Goal: Task Accomplishment & Management: Manage account settings

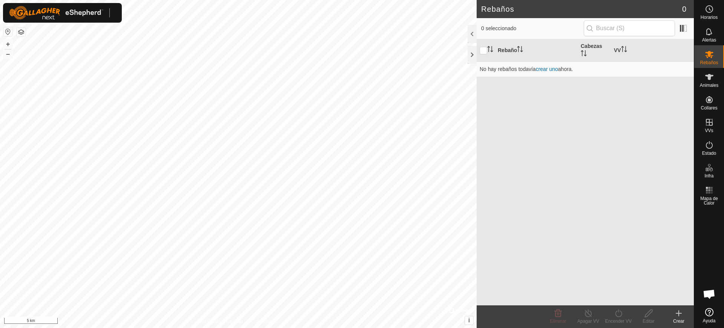
scroll to position [614, 0]
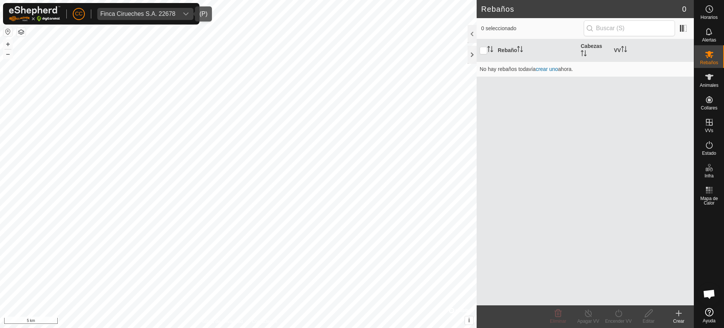
click at [170, 9] on span "Finca Cirueches S.A. 22678" at bounding box center [137, 14] width 81 height 12
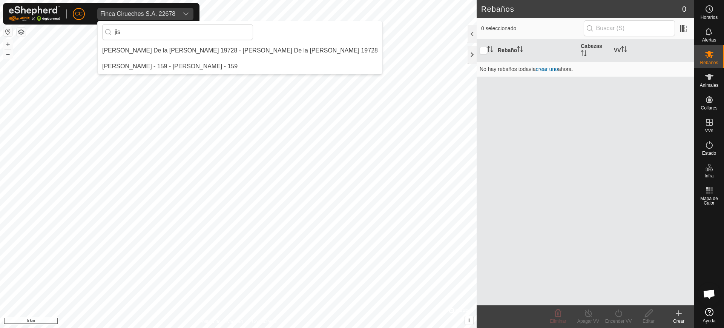
scroll to position [0, 0]
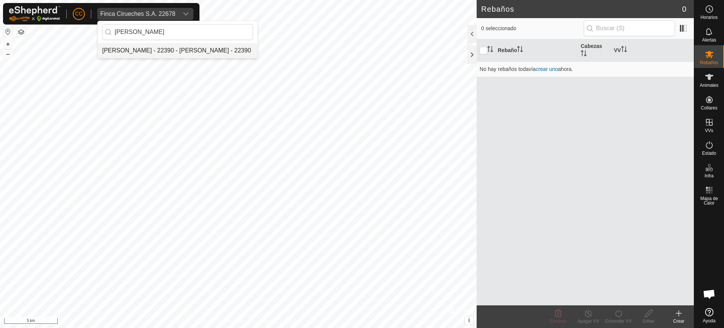
type input "jose ram"
click at [189, 55] on li "[PERSON_NAME] - 22390 - [PERSON_NAME] - 22390" at bounding box center [178, 50] width 160 height 15
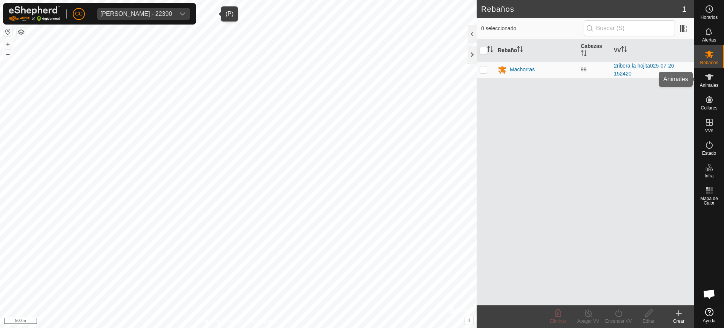
click at [712, 85] on span "Animales" at bounding box center [709, 85] width 18 height 5
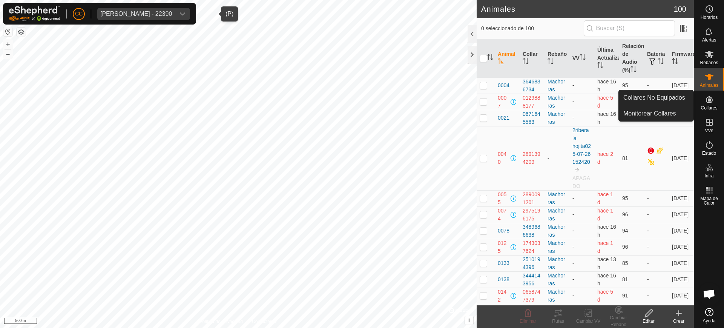
drag, startPoint x: 712, startPoint y: 85, endPoint x: 709, endPoint y: 105, distance: 19.7
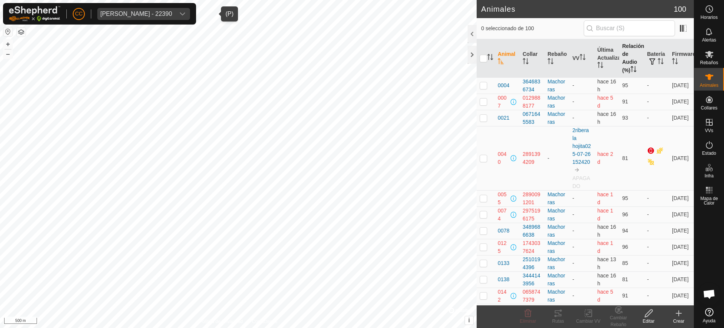
click at [622, 64] on th "Relación de Audio (%)" at bounding box center [631, 58] width 25 height 38
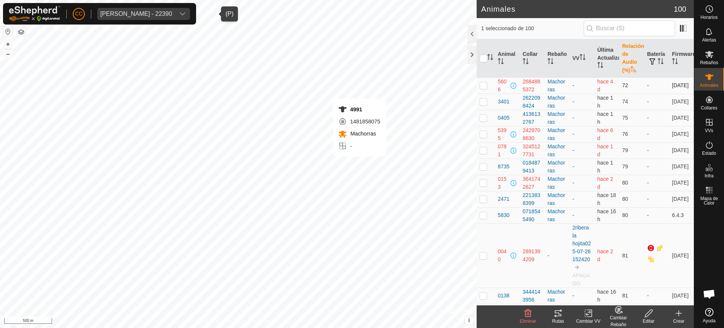
checkbox input "false"
checkbox input "true"
click at [604, 58] on th "Última Actualización" at bounding box center [606, 58] width 25 height 38
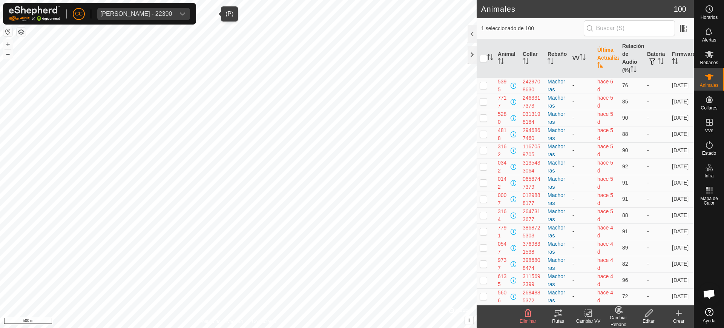
click at [604, 58] on th "Última Actualización" at bounding box center [606, 58] width 25 height 38
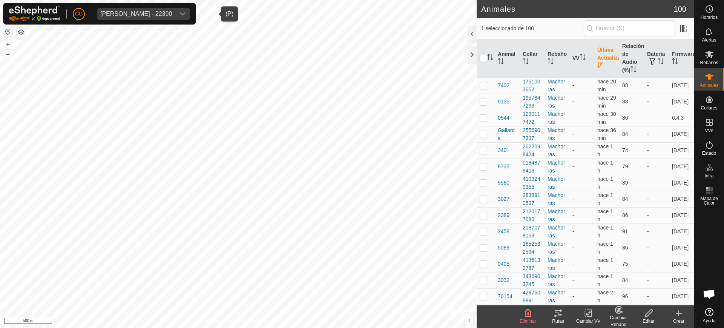
click at [486, 59] on input "checkbox" at bounding box center [484, 59] width 8 height 8
checkbox input "true"
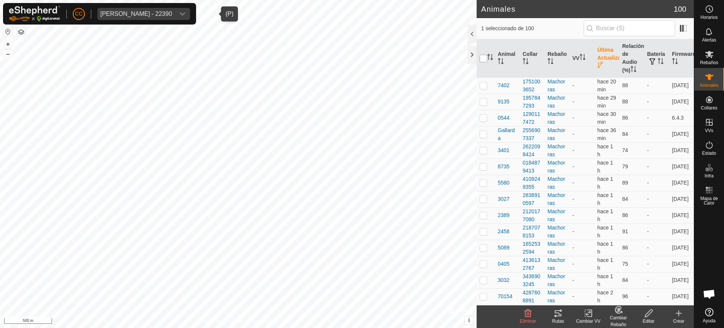
checkbox input "true"
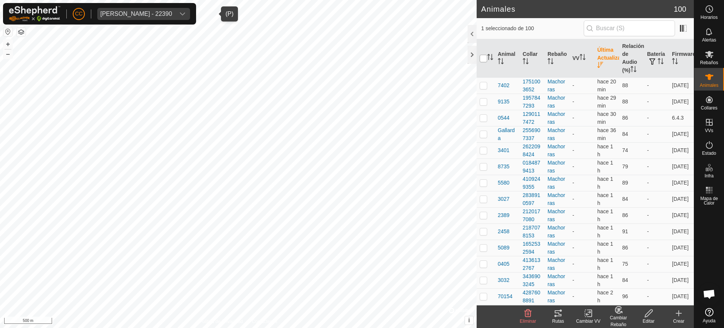
checkbox input "true"
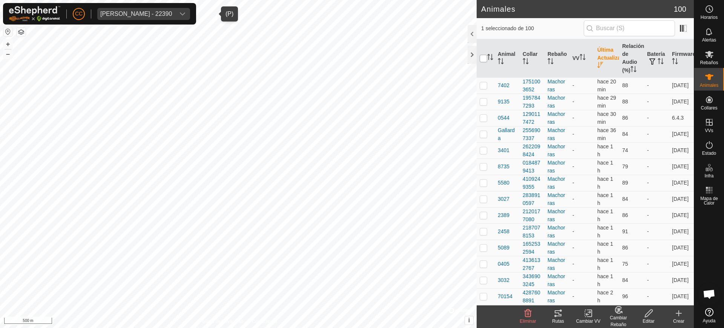
checkbox input "true"
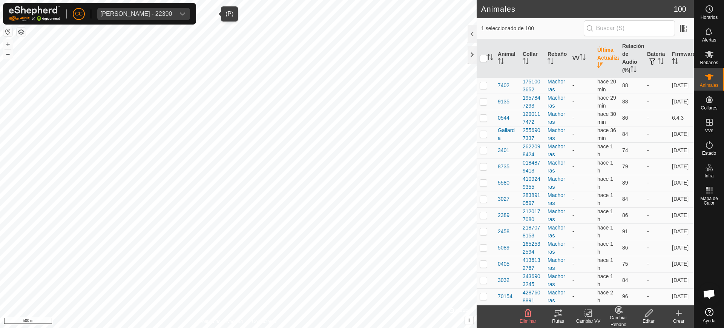
checkbox input "true"
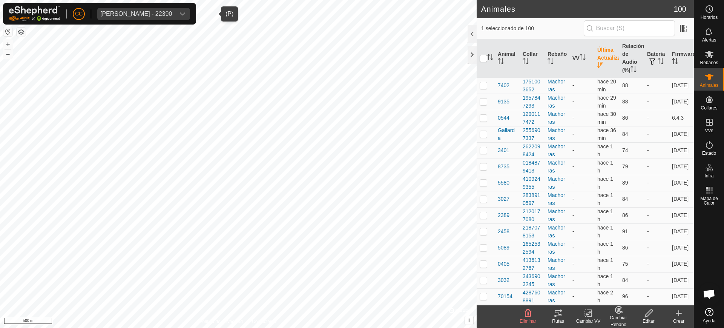
checkbox input "true"
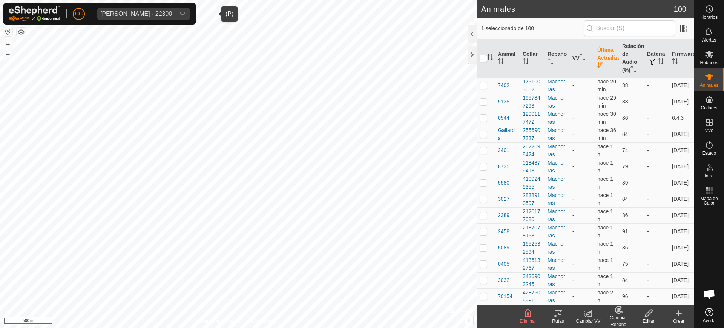
checkbox input "true"
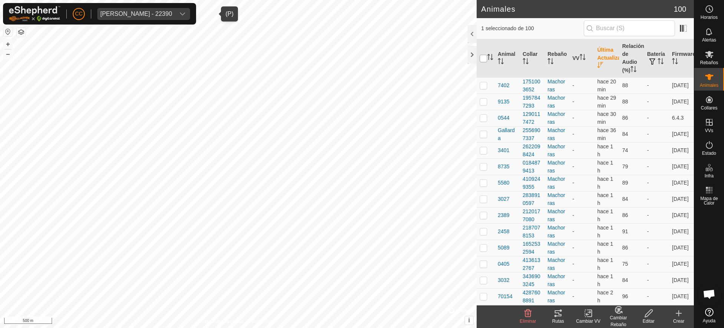
checkbox input "true"
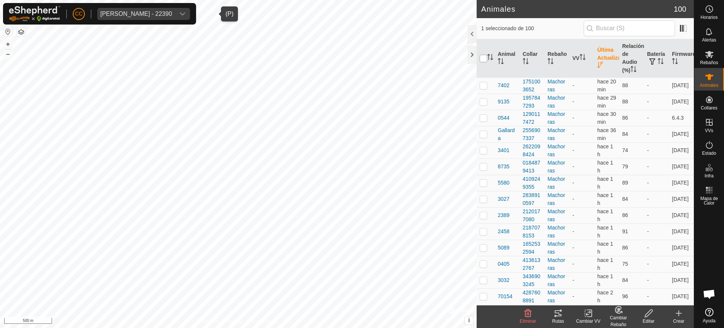
checkbox input "true"
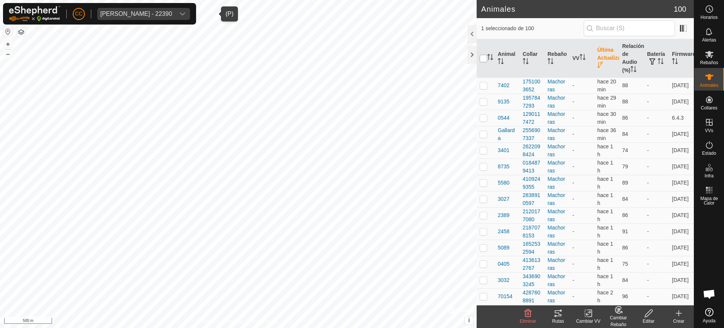
checkbox input "true"
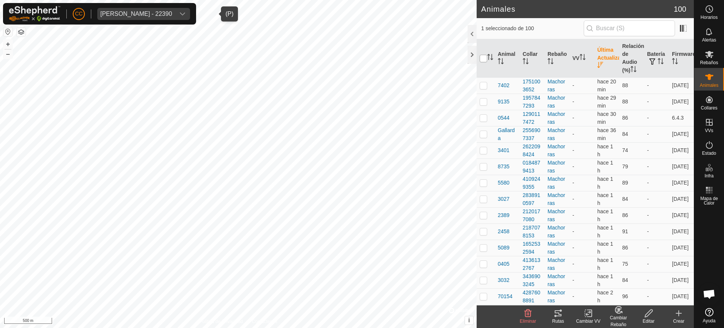
checkbox input "true"
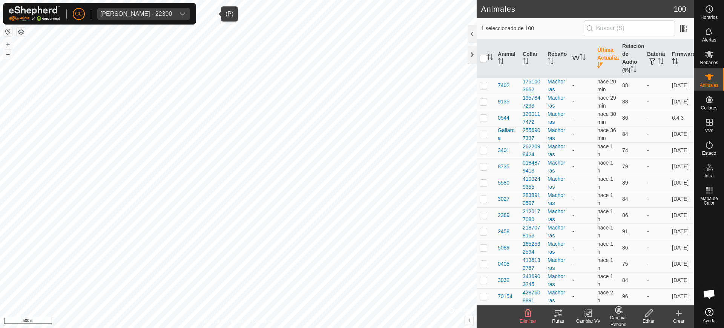
checkbox input "true"
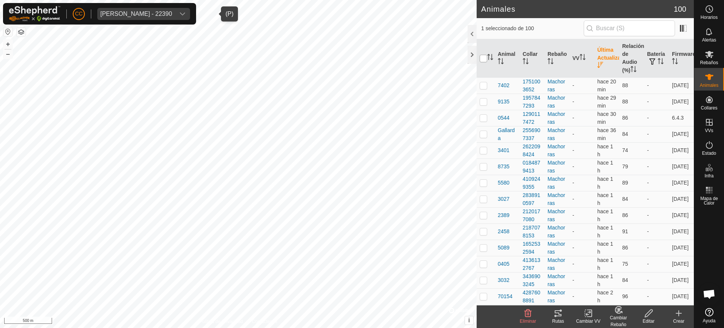
checkbox input "true"
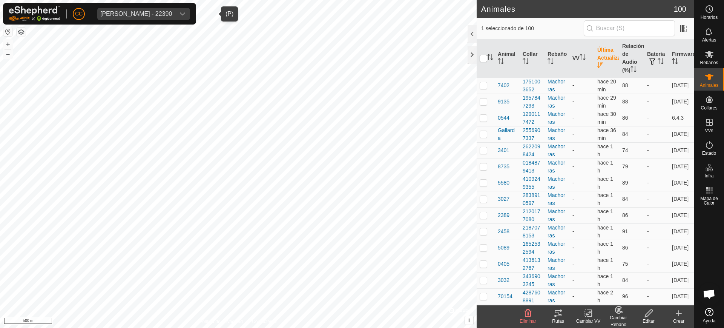
checkbox input "true"
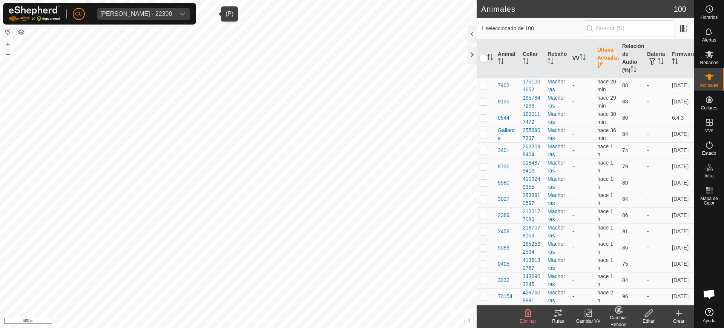
checkbox input "true"
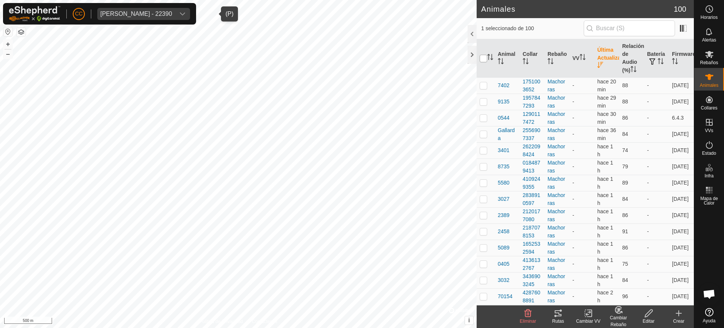
checkbox input "true"
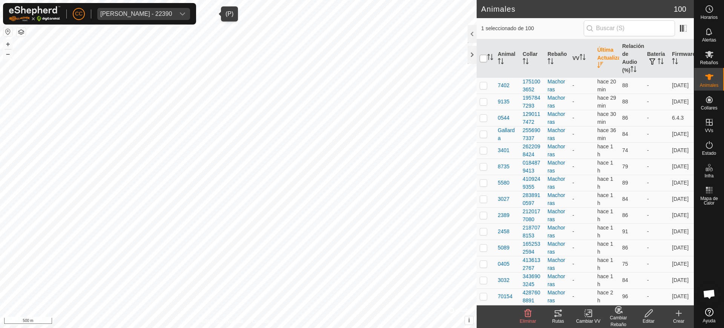
checkbox input "true"
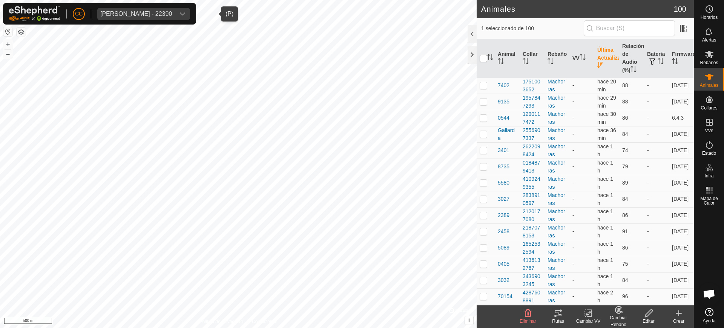
checkbox input "true"
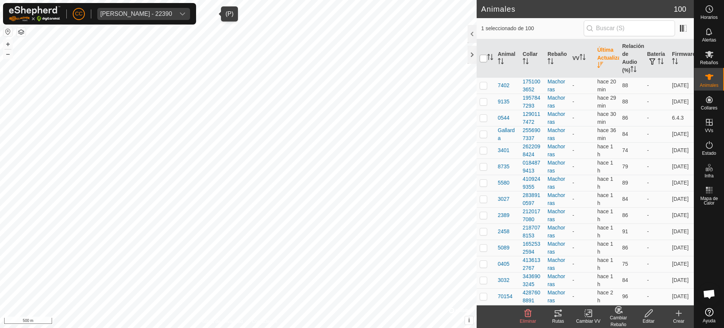
checkbox input "true"
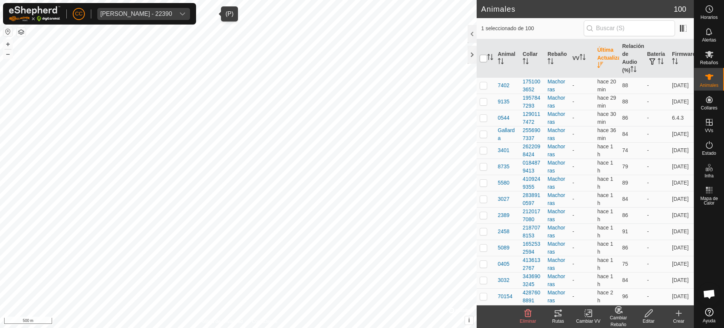
checkbox input "true"
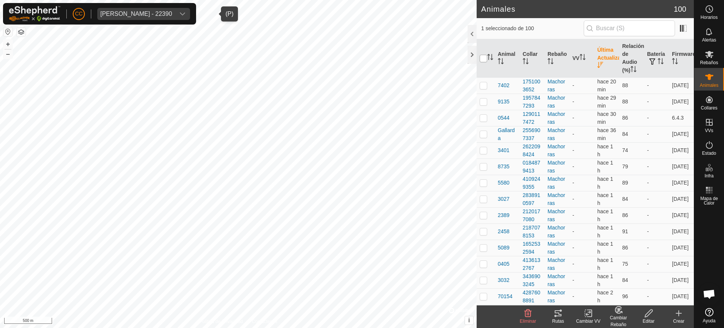
checkbox input "true"
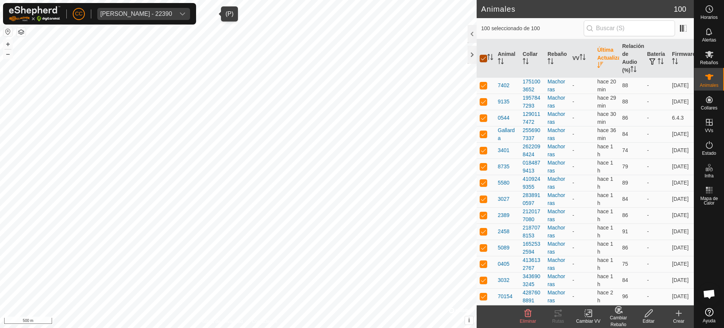
click at [484, 58] on input "checkbox" at bounding box center [484, 59] width 8 height 8
checkbox input "false"
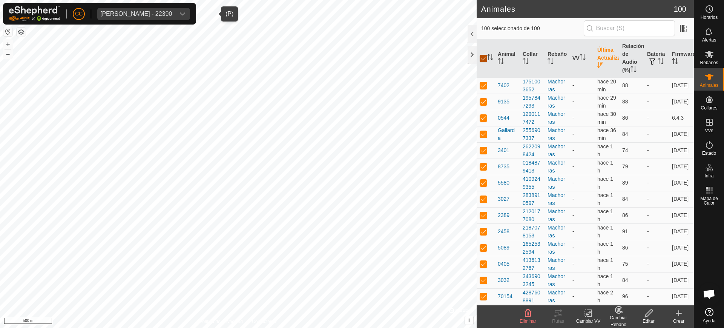
checkbox input "false"
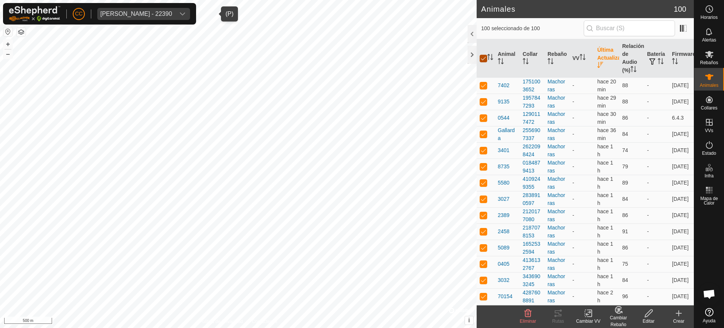
checkbox input "false"
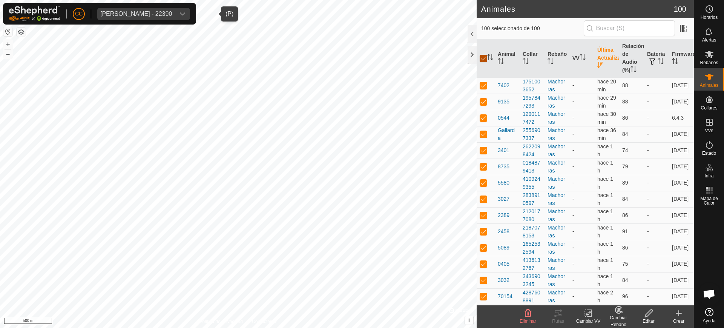
checkbox input "false"
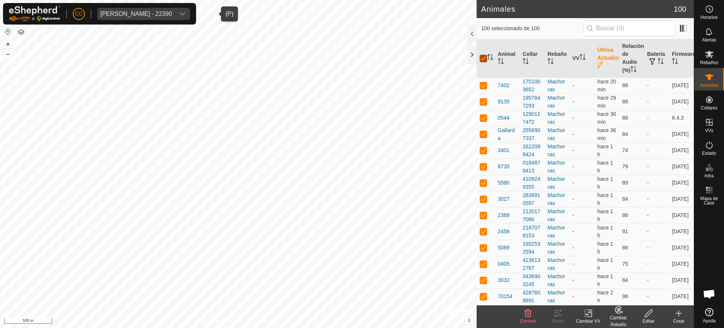
checkbox input "false"
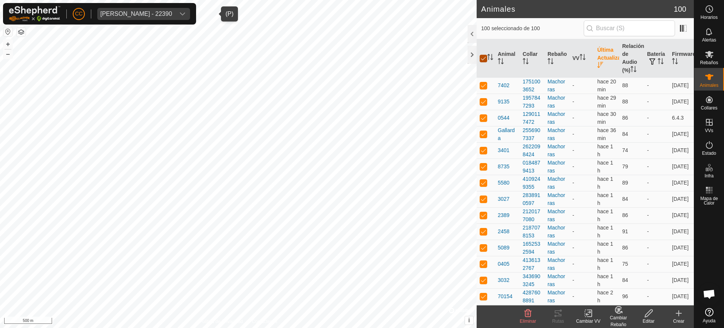
checkbox input "false"
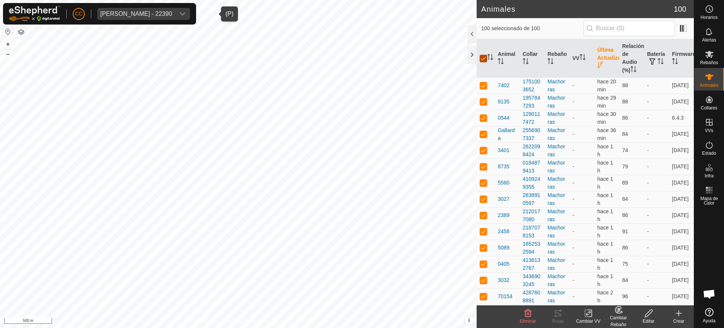
checkbox input "false"
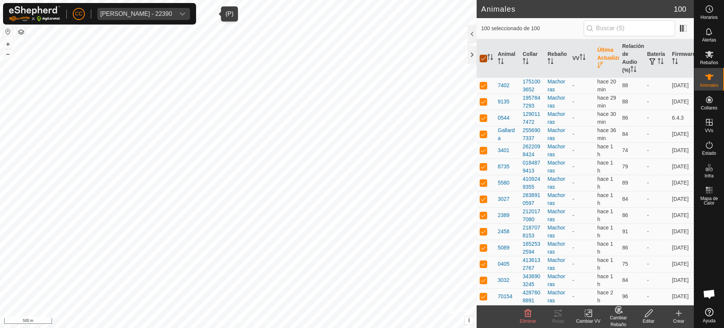
checkbox input "false"
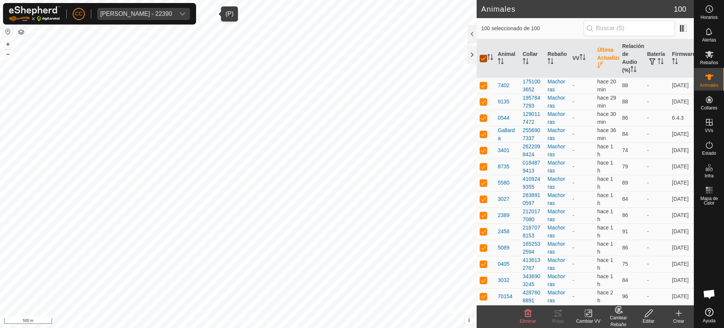
checkbox input "false"
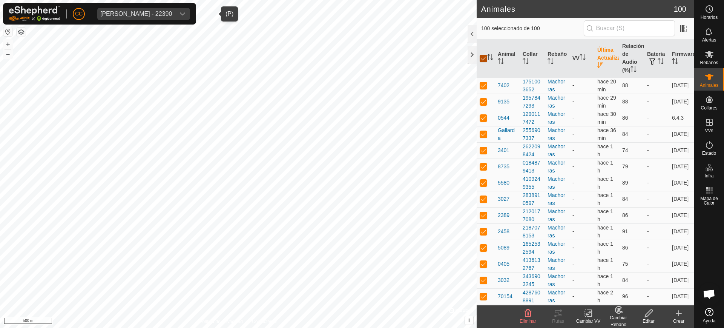
checkbox input "false"
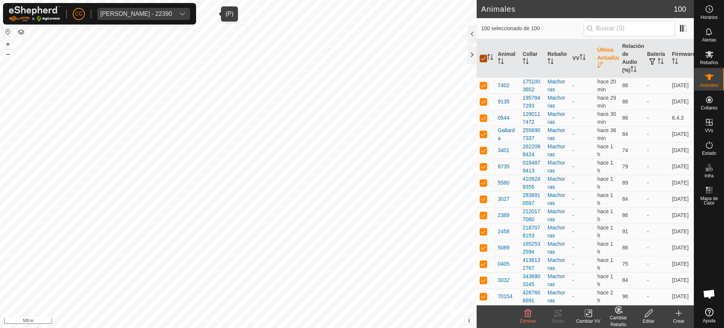
checkbox input "false"
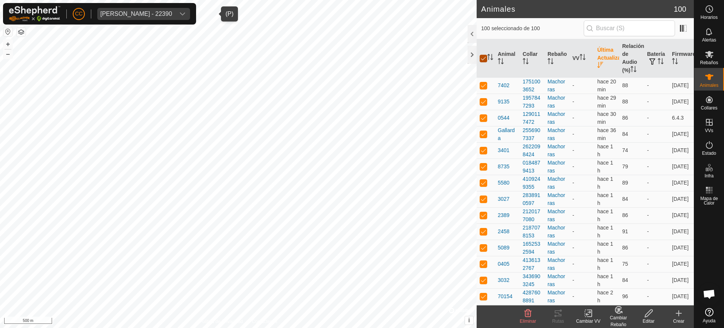
checkbox input "false"
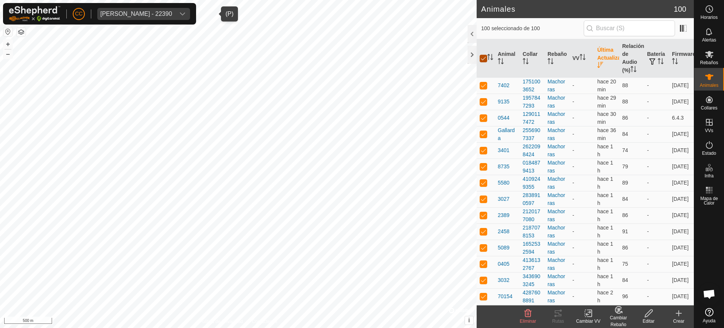
checkbox input "false"
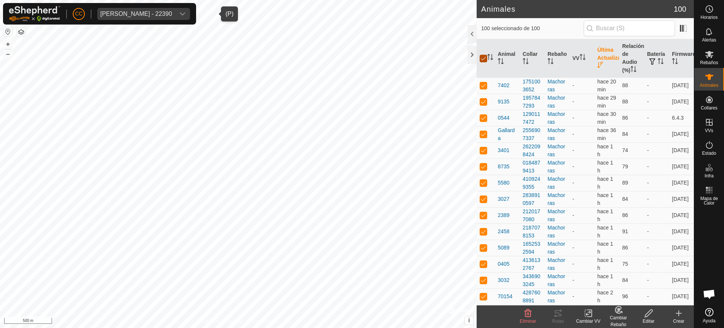
checkbox input "false"
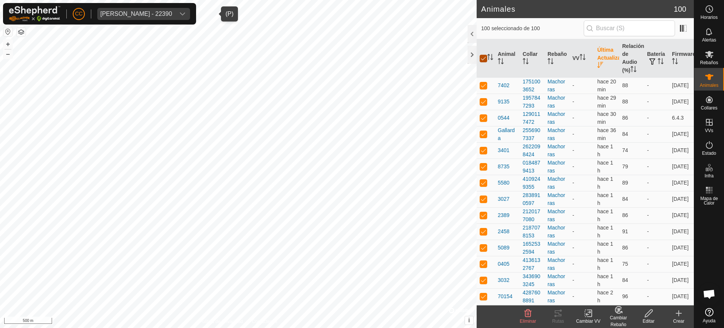
checkbox input "false"
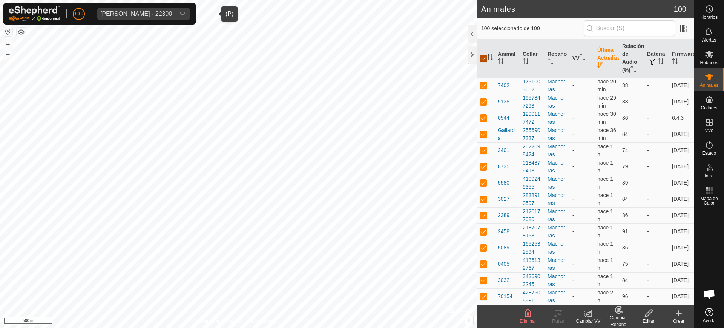
checkbox input "false"
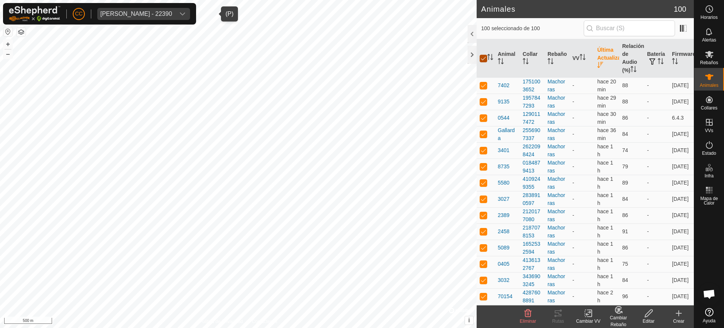
checkbox input "false"
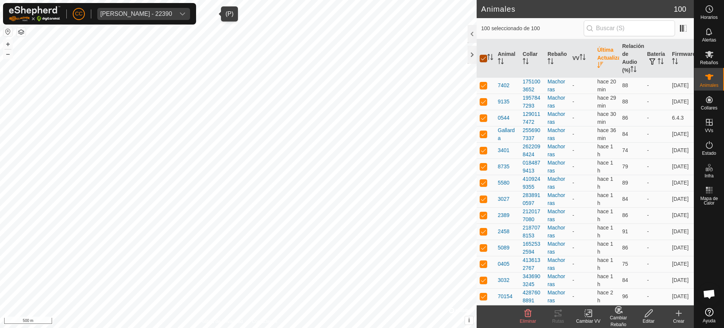
checkbox input "false"
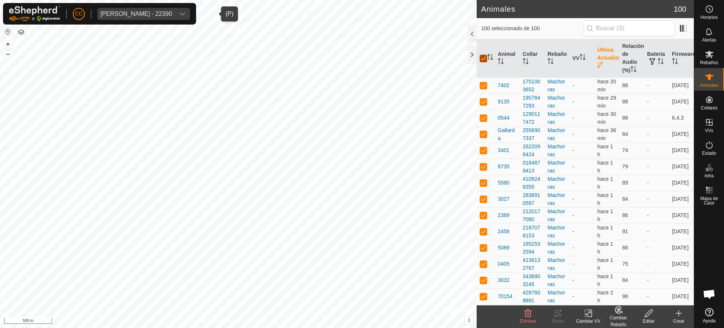
checkbox input "false"
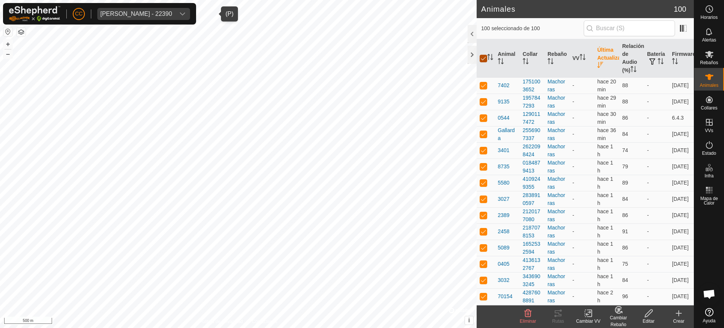
checkbox input "false"
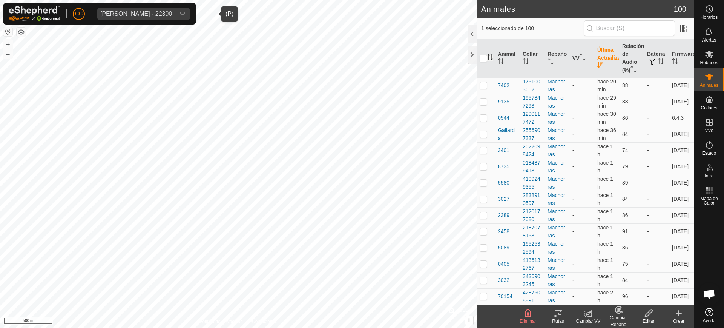
click at [491, 55] on icon "Activar para ordenar" at bounding box center [490, 57] width 6 height 6
click at [172, 11] on div "Jose Ramon Tejedor Montero - 22390" at bounding box center [136, 14] width 72 height 6
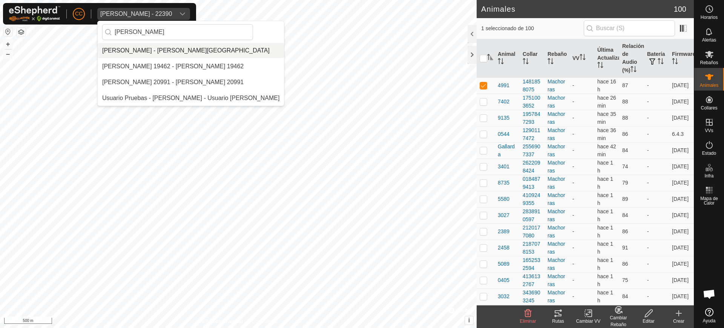
click at [226, 46] on li "[PERSON_NAME] - [PERSON_NAME][GEOGRAPHIC_DATA]" at bounding box center [191, 50] width 186 height 15
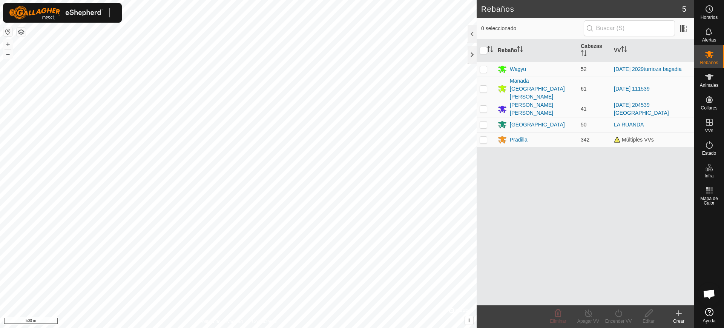
scroll to position [614, 0]
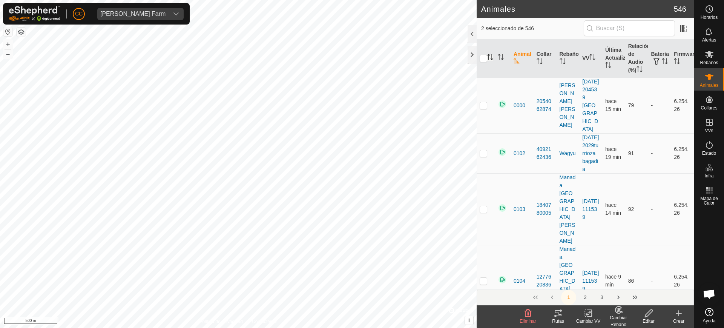
click at [492, 55] on icon "Activar para ordenar" at bounding box center [490, 57] width 6 height 6
click at [492, 59] on icon "Activar para ordenar" at bounding box center [492, 59] width 3 height 2
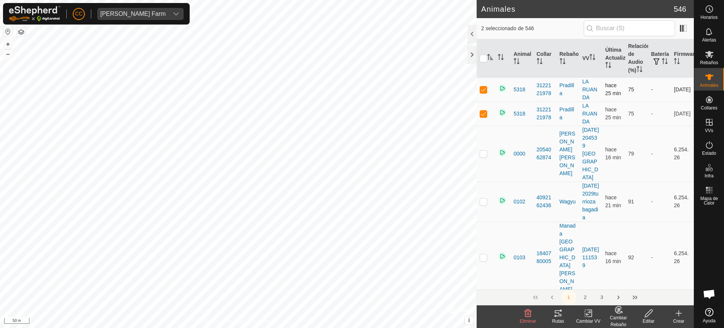
click at [485, 89] on p-checkbox at bounding box center [484, 89] width 8 height 6
checkbox input "false"
checkbox input "true"
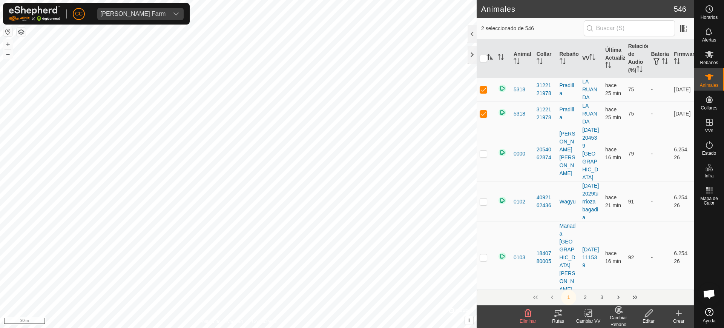
click at [615, 315] on div "Cambiar Rebaño" at bounding box center [618, 321] width 30 height 14
click at [633, 282] on link "[PERSON_NAME]..." at bounding box center [642, 280] width 76 height 15
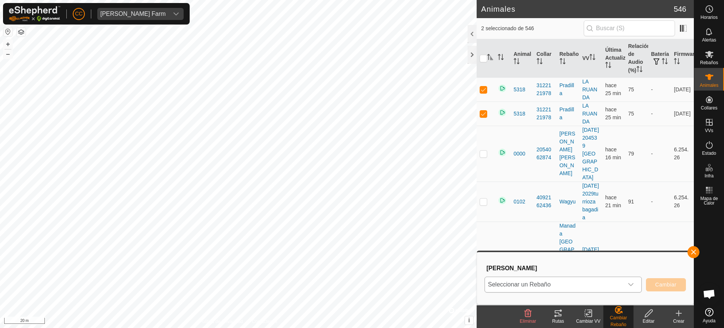
click at [550, 281] on span "Seleccionar un Rebaño" at bounding box center [554, 284] width 138 height 15
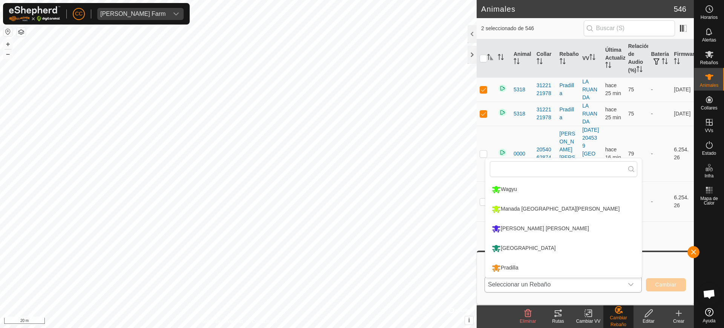
click at [522, 243] on li "[GEOGRAPHIC_DATA]" at bounding box center [563, 248] width 156 height 19
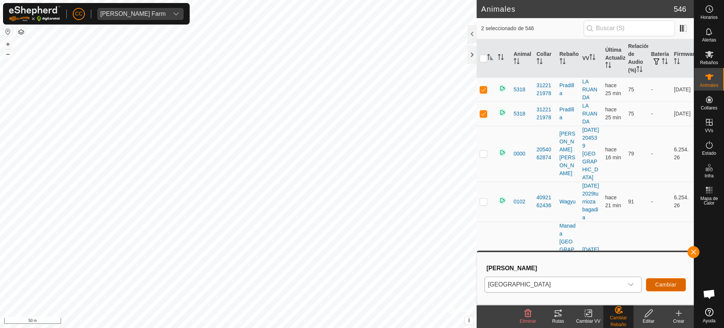
click at [671, 283] on span "Cambiar" at bounding box center [665, 284] width 21 height 6
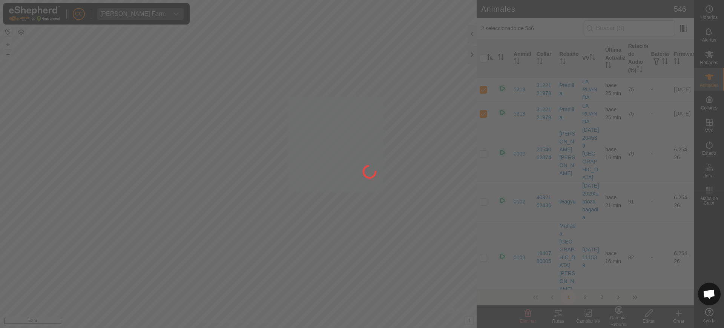
checkbox input "false"
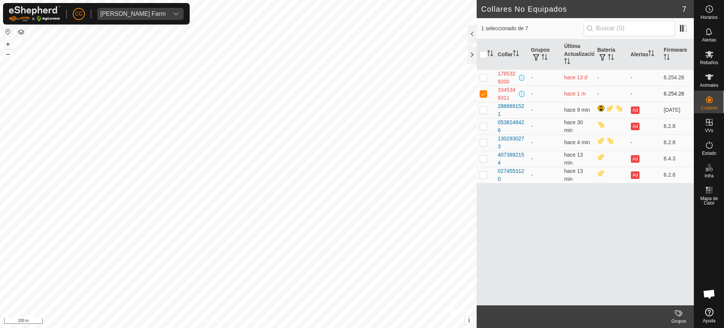
drag, startPoint x: 511, startPoint y: 96, endPoint x: 497, endPoint y: 89, distance: 15.5
click at [497, 89] on td "3345349311" at bounding box center [511, 94] width 33 height 16
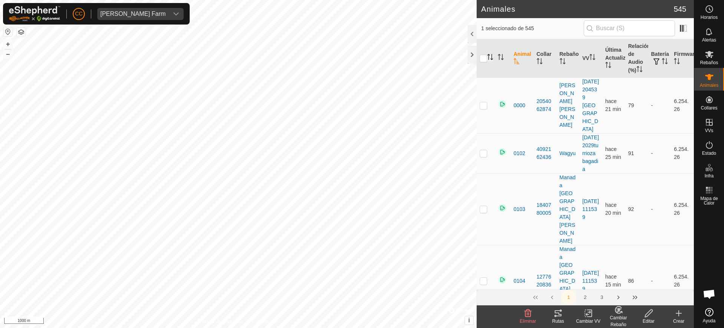
click at [491, 55] on icon "Activar para ordenar" at bounding box center [490, 57] width 6 height 6
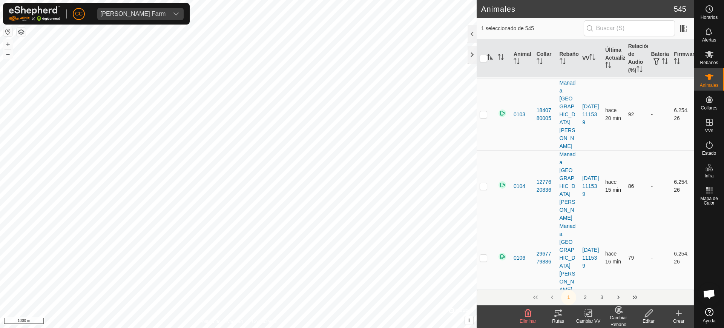
scroll to position [141, 0]
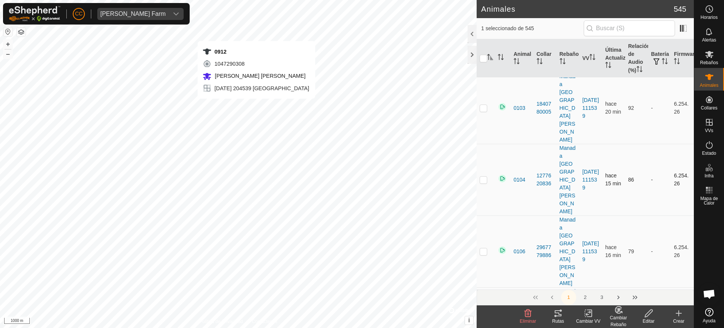
checkbox input "true"
checkbox input "false"
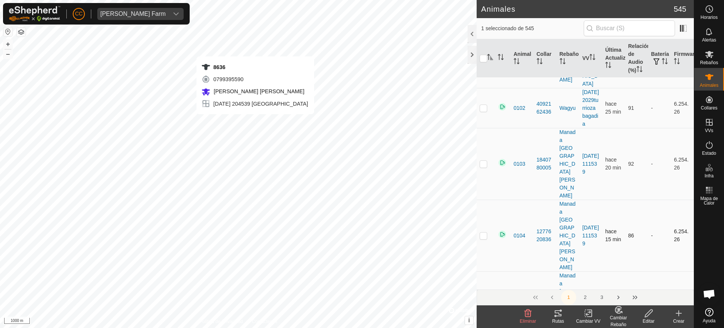
click at [255, 121] on div "8636 0799395590 [PERSON_NAME] [PERSON_NAME] [DATE] 204539 [GEOGRAPHIC_DATA] + –…" at bounding box center [238, 164] width 477 height 328
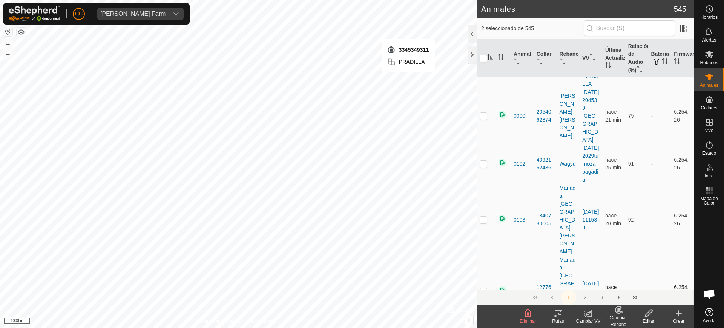
click at [408, 80] on div "3345349311 [PERSON_NAME] + – ⇧ i © Mapbox , © OpenStreetMap , Improve this map …" at bounding box center [238, 164] width 477 height 328
click at [311, 67] on div "1785329200 [GEOGRAPHIC_DATA] + – ⇧ i © Mapbox , © OpenStreetMap , Improve this …" at bounding box center [238, 164] width 477 height 328
click at [430, 62] on div "2759 3444221755 [GEOGRAPHIC_DATA] - + – ⇧ i © Mapbox , © OpenStreetMap , Improv…" at bounding box center [238, 164] width 477 height 328
checkbox input "true"
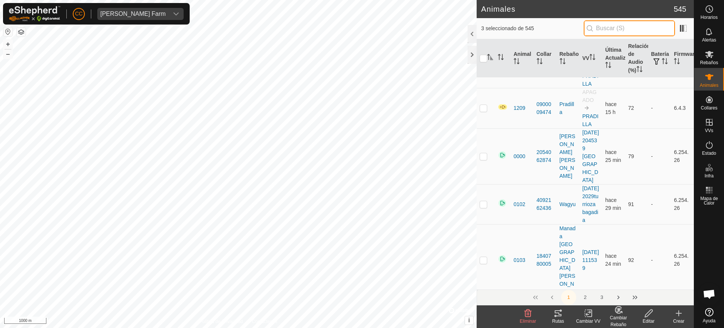
click at [618, 26] on input "text" at bounding box center [629, 28] width 91 height 16
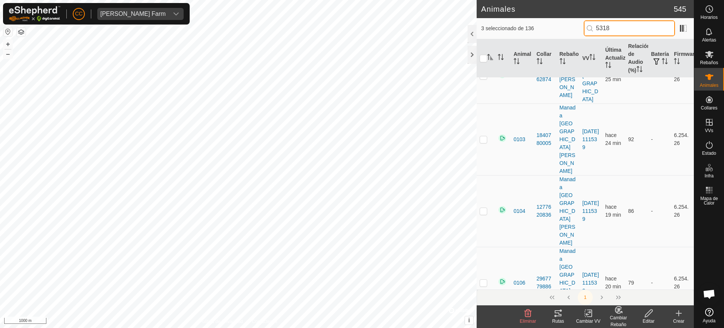
scroll to position [0, 0]
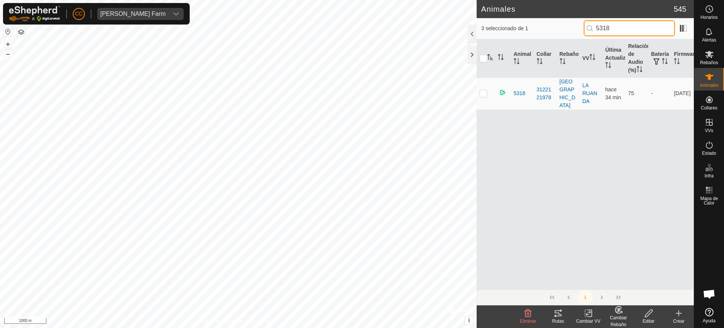
type input "5318"
click at [127, 12] on div "[PERSON_NAME] Farm" at bounding box center [132, 14] width 65 height 6
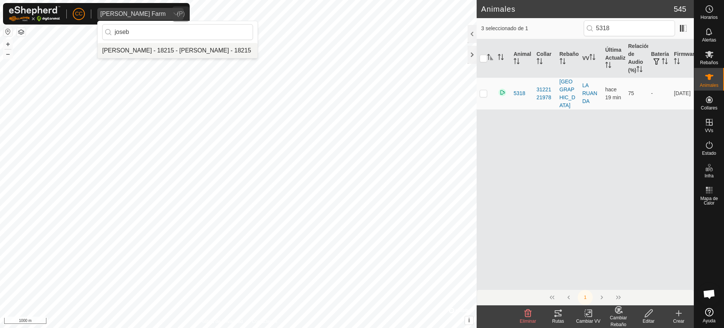
type input "joseb"
click at [178, 49] on li "[PERSON_NAME] - 18215 - [PERSON_NAME] - 18215" at bounding box center [178, 50] width 160 height 15
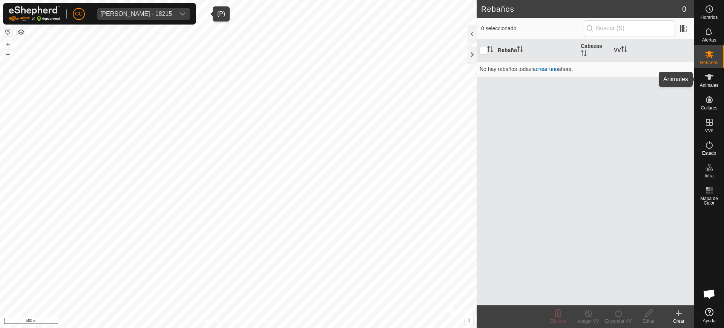
click at [709, 84] on span "Animales" at bounding box center [709, 85] width 18 height 5
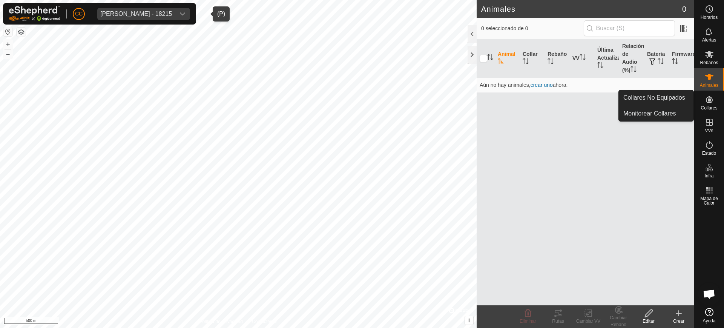
click at [706, 98] on icon at bounding box center [709, 99] width 9 height 9
click at [712, 100] on icon at bounding box center [709, 99] width 7 height 7
click at [669, 100] on link "Collares No Equipados" at bounding box center [656, 97] width 75 height 15
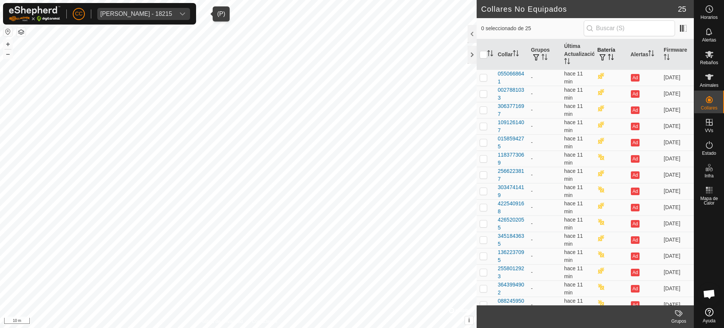
click at [609, 61] on th "Batería" at bounding box center [610, 54] width 33 height 31
click at [609, 60] on p-sorticon "Activar para ordenar" at bounding box center [611, 58] width 6 height 6
click at [483, 79] on p-checkbox at bounding box center [484, 77] width 8 height 6
checkbox input "true"
drag, startPoint x: 517, startPoint y: 81, endPoint x: 492, endPoint y: 73, distance: 25.4
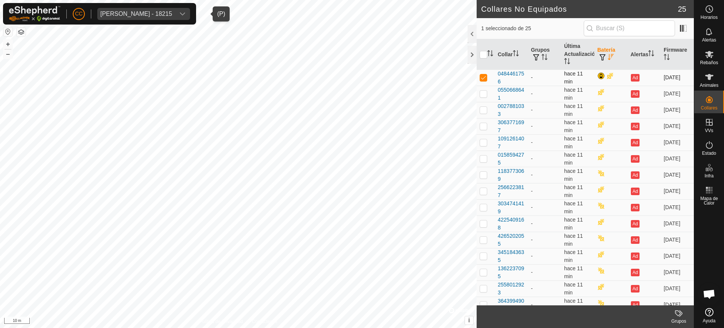
click at [492, 73] on tr "0484461756 - hace 11 min Ad [DATE]" at bounding box center [585, 77] width 217 height 16
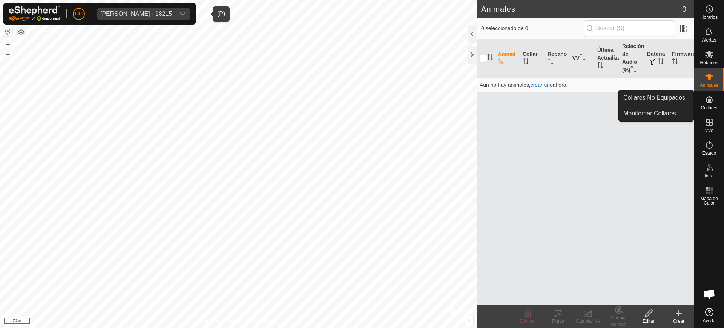
click at [718, 99] on div "Collares" at bounding box center [709, 102] width 30 height 23
click at [712, 106] on span "Collares" at bounding box center [709, 108] width 17 height 5
click at [641, 91] on link "Collares No Equipados" at bounding box center [656, 97] width 75 height 15
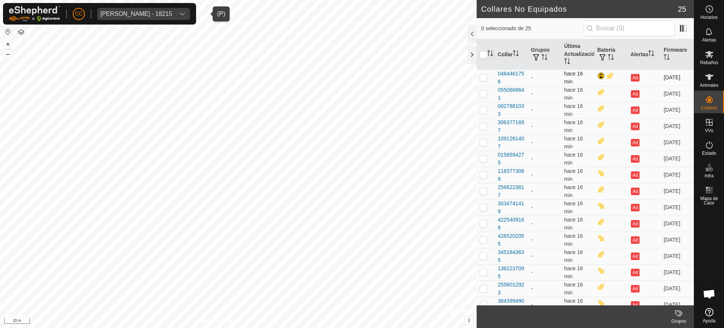
drag, startPoint x: 506, startPoint y: 78, endPoint x: 495, endPoint y: 74, distance: 11.9
click at [495, 74] on td "0484461756" at bounding box center [511, 77] width 33 height 16
copy div "0484461756"
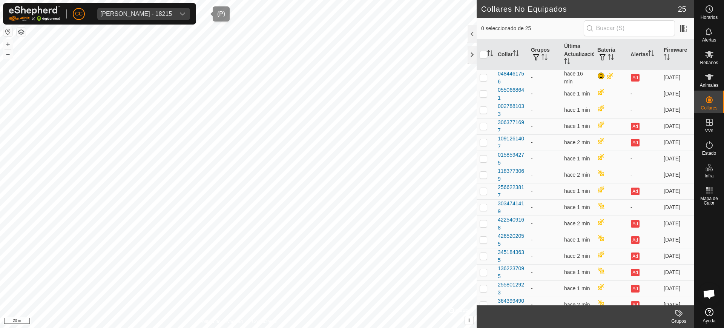
click at [160, 12] on div "[PERSON_NAME] - 18215" at bounding box center [136, 14] width 72 height 6
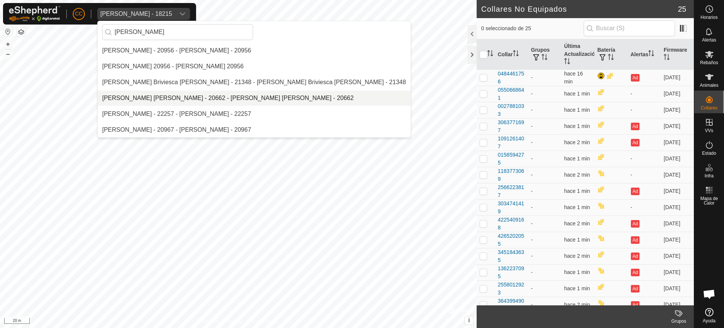
type input "[PERSON_NAME]"
click at [156, 100] on li "[PERSON_NAME] [PERSON_NAME] - 20662 - [PERSON_NAME] [PERSON_NAME] - 20662" at bounding box center [254, 98] width 313 height 15
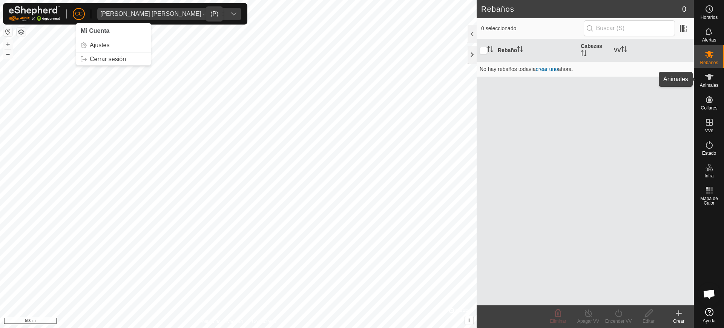
click at [717, 84] on span "Animales" at bounding box center [709, 85] width 18 height 5
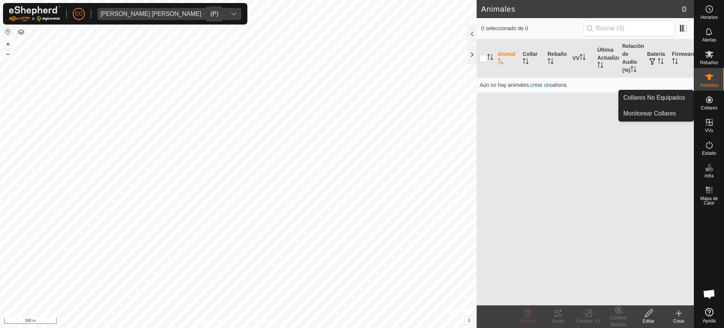
drag, startPoint x: 717, startPoint y: 98, endPoint x: 704, endPoint y: 100, distance: 13.0
click at [717, 98] on div "Collares" at bounding box center [709, 102] width 30 height 23
click at [672, 102] on link "Collares No Equipados" at bounding box center [656, 97] width 75 height 15
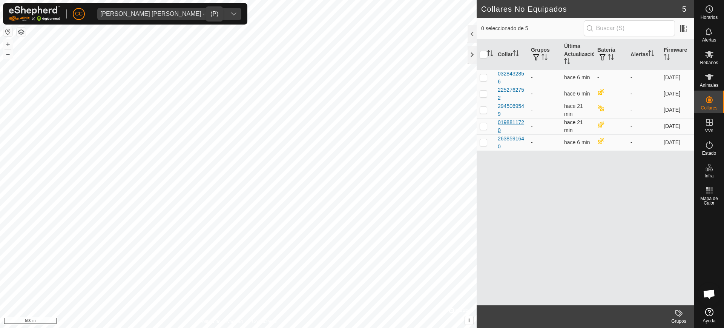
drag, startPoint x: 521, startPoint y: 142, endPoint x: 509, endPoint y: 131, distance: 16.3
click at [509, 131] on tbody "0328432856 - hace 6 min - - [DATE] 2252762752 - hace 6 min - [DATE] 2945069549 …" at bounding box center [585, 109] width 217 height 81
drag, startPoint x: 497, startPoint y: 71, endPoint x: 513, endPoint y: 146, distance: 76.0
click at [513, 146] on tbody "0328432856 - hace 6 min - - [DATE] 2252762752 - hace 6 min - [DATE] 2945069549 …" at bounding box center [585, 109] width 217 height 81
click at [566, 228] on div "Collar Grupos Última Actualización Batería Alertas Firmware 0328432856 - hace 6…" at bounding box center [585, 172] width 217 height 266
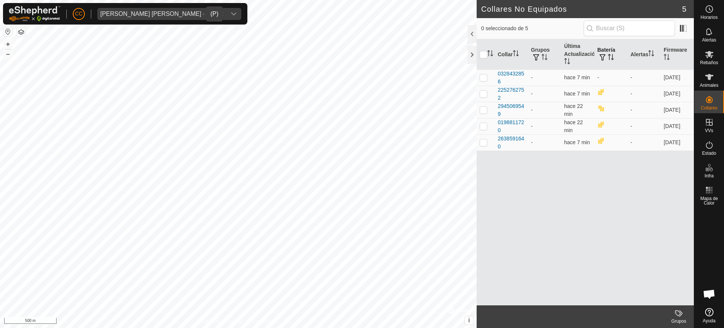
click at [614, 60] on p-sorticon "Activar para ordenar" at bounding box center [611, 58] width 6 height 6
click at [642, 204] on div "Collar Grupos Última Actualización Batería Alertas Firmware 0328432856 - hace 8…" at bounding box center [585, 172] width 217 height 266
click at [713, 58] on icon at bounding box center [709, 54] width 9 height 9
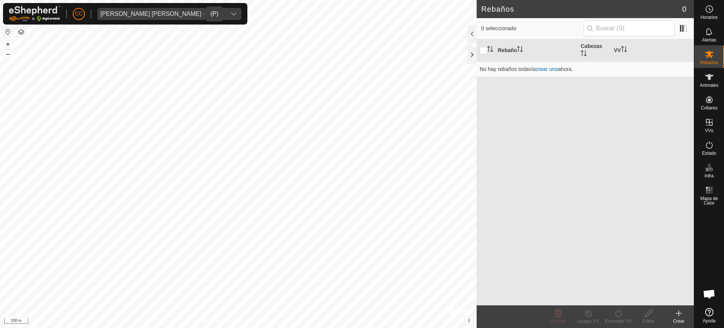
click at [681, 316] on icon at bounding box center [678, 312] width 9 height 9
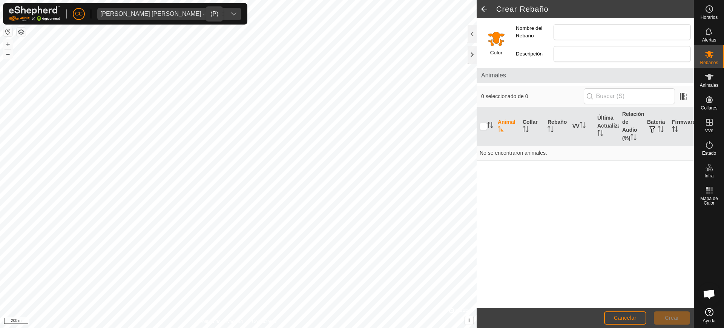
click at [490, 43] on input "Select a color" at bounding box center [496, 38] width 18 height 18
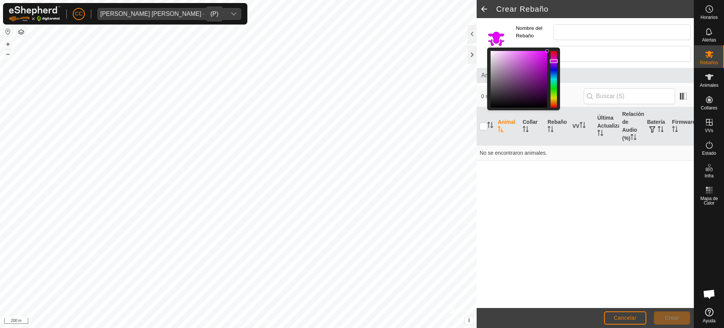
click at [554, 61] on div at bounding box center [554, 79] width 6 height 57
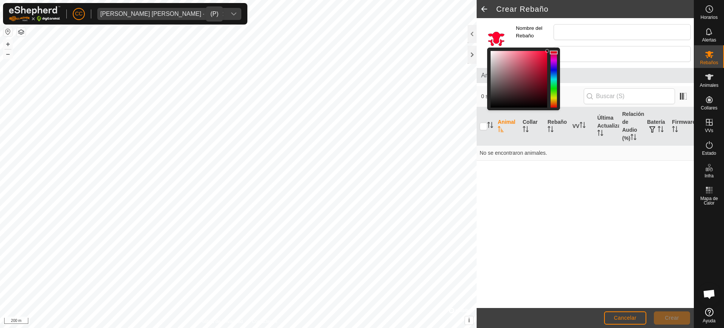
click at [554, 52] on div at bounding box center [554, 79] width 6 height 57
click at [560, 26] on input "Nombre del Rebaño" at bounding box center [622, 32] width 137 height 16
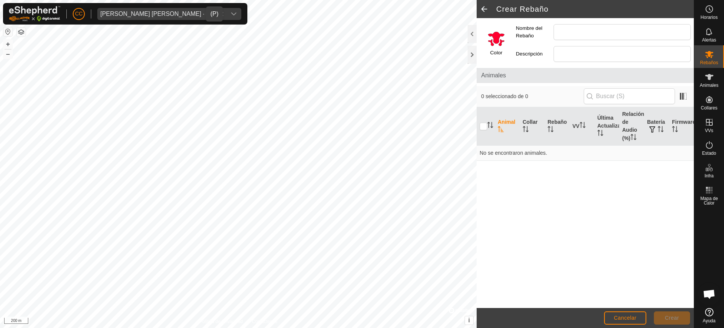
click at [501, 41] on input "Select a color" at bounding box center [496, 38] width 18 height 18
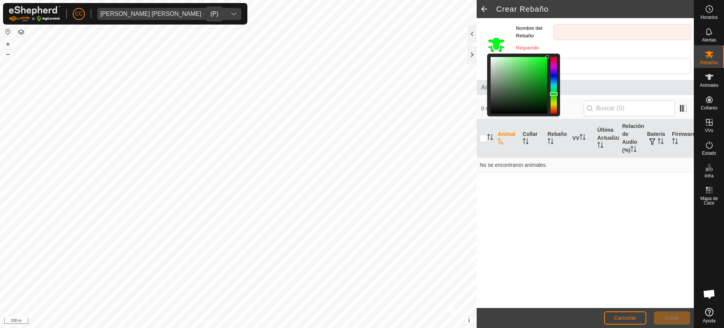
click at [555, 94] on div at bounding box center [554, 85] width 6 height 57
drag, startPoint x: 552, startPoint y: 106, endPoint x: 556, endPoint y: 90, distance: 16.7
click at [552, 106] on div at bounding box center [554, 85] width 6 height 57
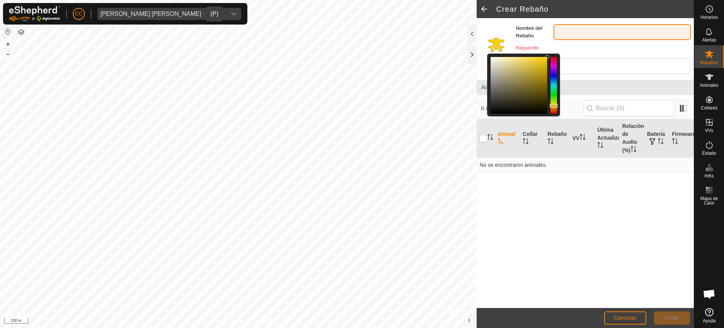
click at [569, 34] on input "Nombre del Rebaño" at bounding box center [622, 32] width 137 height 16
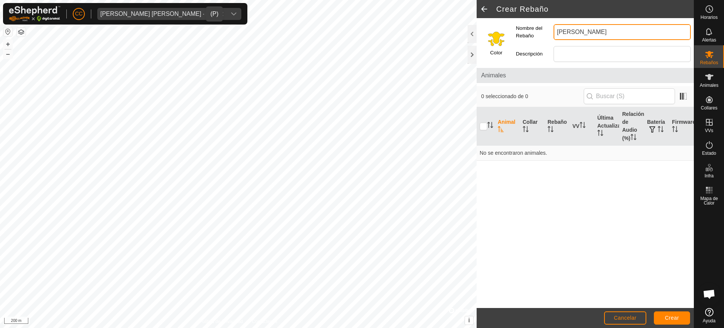
type input "[PERSON_NAME]"
click at [680, 314] on button "Crear" at bounding box center [672, 317] width 36 height 13
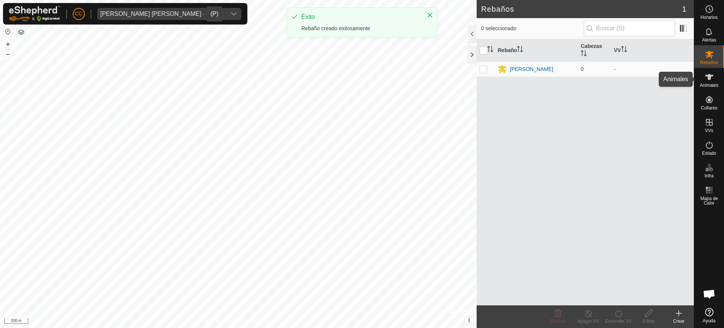
click at [714, 74] on es-animals-svg-icon at bounding box center [710, 77] width 14 height 12
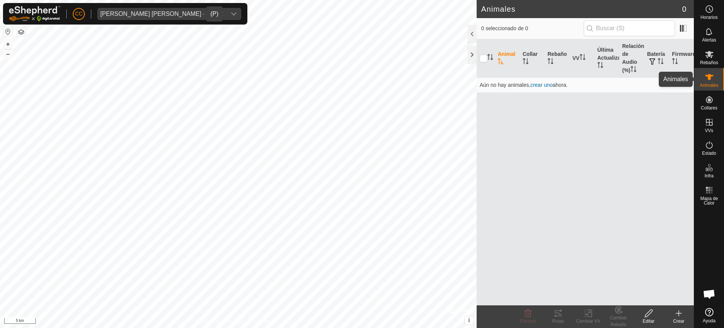
click at [711, 79] on icon at bounding box center [709, 76] width 9 height 9
click at [716, 55] on es-mob-svg-icon at bounding box center [710, 54] width 14 height 12
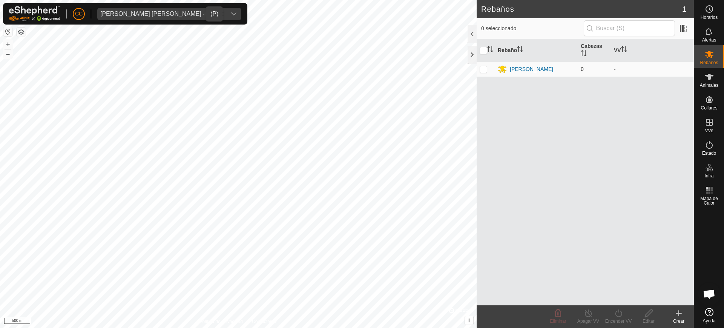
click at [483, 69] on p-checkbox at bounding box center [484, 69] width 8 height 6
checkbox input "true"
click at [718, 80] on div "Animales" at bounding box center [709, 79] width 30 height 23
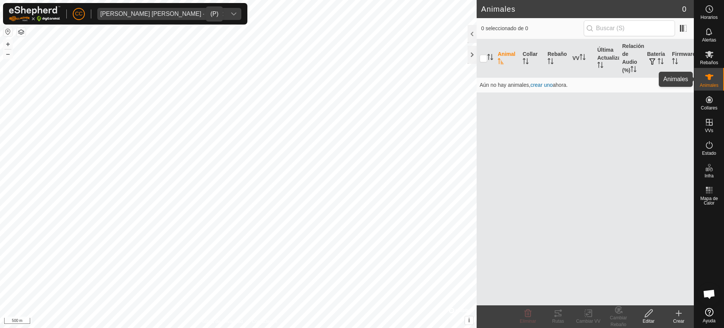
click at [709, 87] on span "Animales" at bounding box center [709, 85] width 18 height 5
click at [233, 321] on div "Política de Privacidad Contáctenos 2638591640 - + – ⇧ i © Mapbox , © OpenStreet…" at bounding box center [238, 164] width 477 height 328
click at [711, 77] on icon at bounding box center [709, 76] width 9 height 9
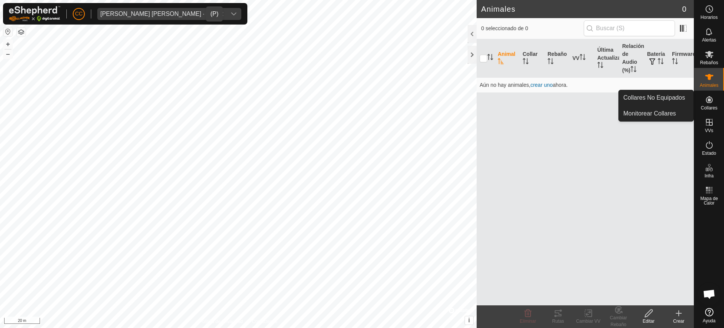
click at [710, 99] on icon at bounding box center [709, 99] width 7 height 7
click at [687, 97] on link "Collares No Equipados" at bounding box center [656, 97] width 75 height 15
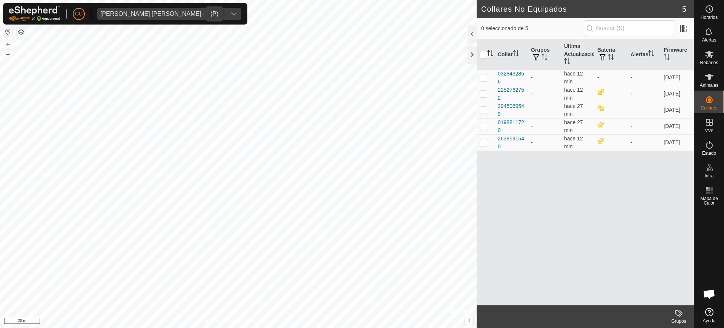
click at [493, 51] on icon "Activar para ordenar" at bounding box center [490, 53] width 6 height 6
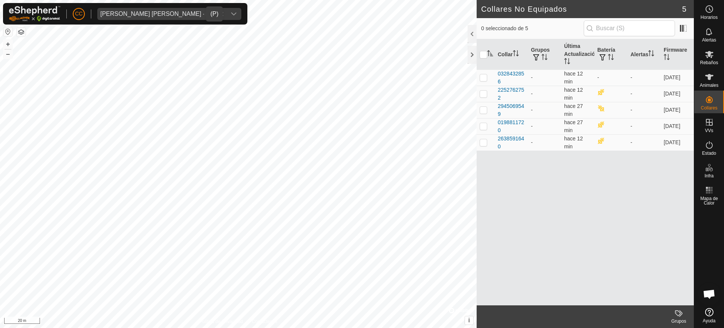
click at [493, 51] on icon "Activar para ordenar" at bounding box center [490, 53] width 6 height 6
click at [140, 11] on div "[PERSON_NAME] [PERSON_NAME] - 20662" at bounding box center [161, 14] width 123 height 6
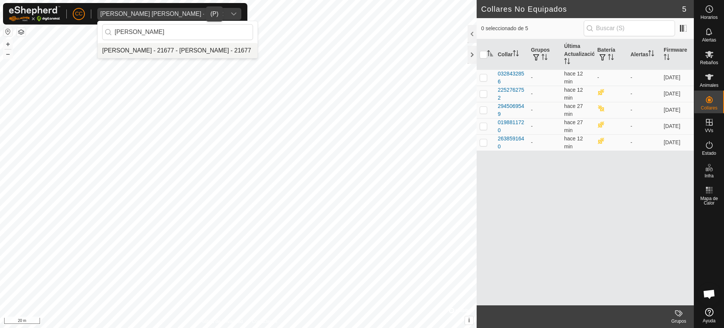
type input "[PERSON_NAME]"
click at [172, 55] on li "[PERSON_NAME] - 21677 - [PERSON_NAME] - 21677" at bounding box center [178, 50] width 160 height 15
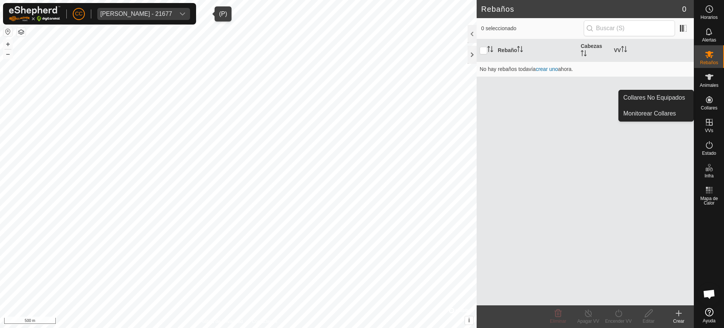
click at [705, 106] on span "Collares" at bounding box center [709, 108] width 17 height 5
drag, startPoint x: 693, startPoint y: 100, endPoint x: 687, endPoint y: 96, distance: 6.6
click at [687, 96] on link "Collares No Equipados" at bounding box center [656, 97] width 75 height 15
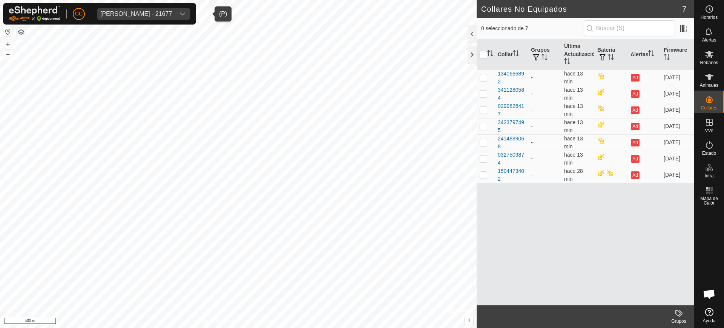
click at [119, 11] on div "[PERSON_NAME] - 21677" at bounding box center [136, 14] width 72 height 6
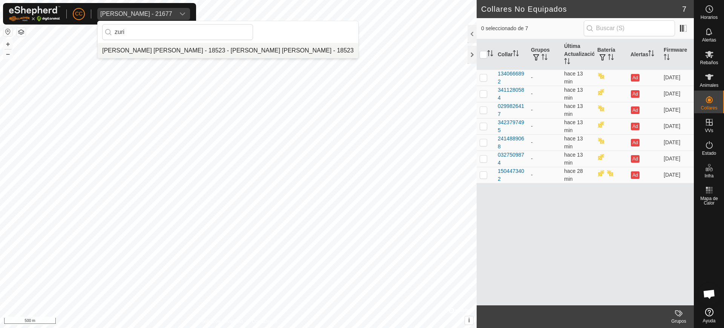
type input "zuri"
click at [131, 49] on li "[PERSON_NAME] [PERSON_NAME] - 18523 - [PERSON_NAME] [PERSON_NAME] - 18523" at bounding box center [228, 50] width 261 height 15
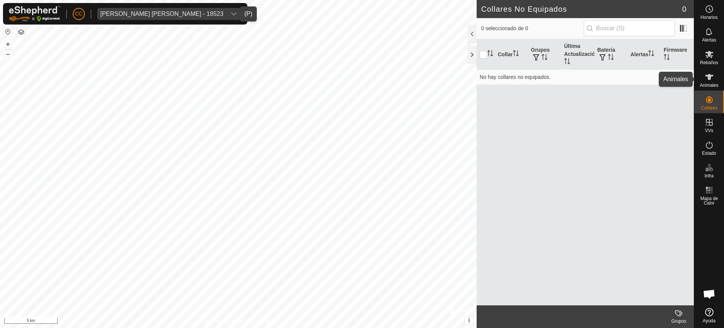
click at [710, 84] on span "Animales" at bounding box center [709, 85] width 18 height 5
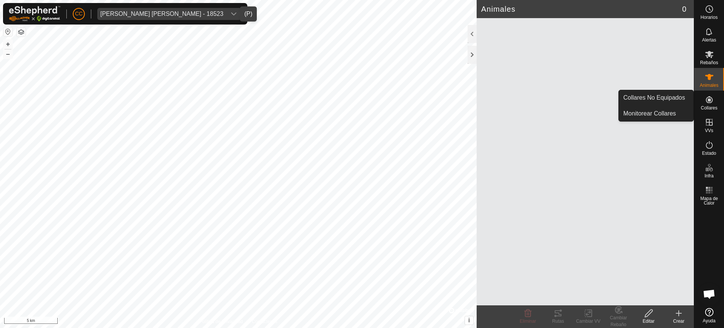
click at [712, 97] on icon at bounding box center [709, 99] width 9 height 9
click at [693, 99] on link "Collares No Equipados" at bounding box center [656, 97] width 75 height 15
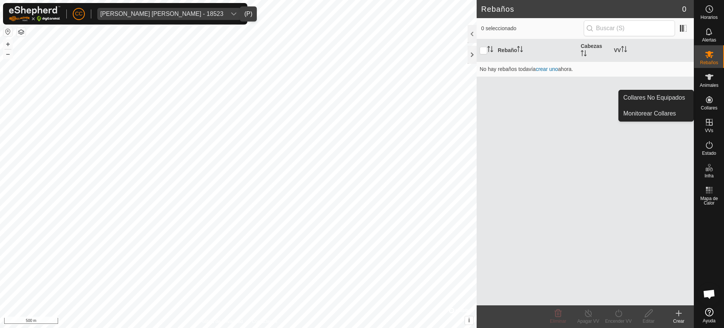
click at [703, 102] on es-neckbands-svg-icon at bounding box center [710, 100] width 14 height 12
click at [672, 96] on link "Collares No Equipados" at bounding box center [656, 97] width 75 height 15
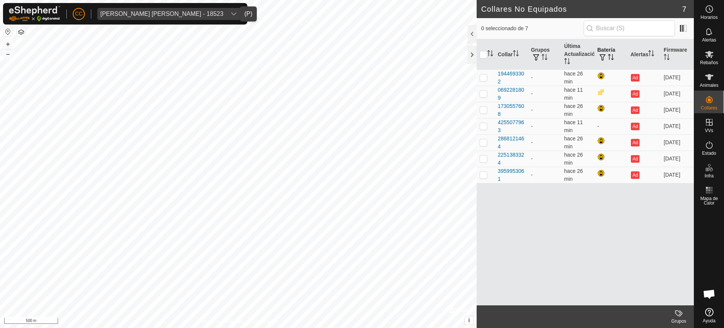
click at [606, 53] on th "Batería" at bounding box center [610, 54] width 33 height 31
click at [181, 14] on div "[PERSON_NAME] [PERSON_NAME] - 18523" at bounding box center [161, 14] width 123 height 6
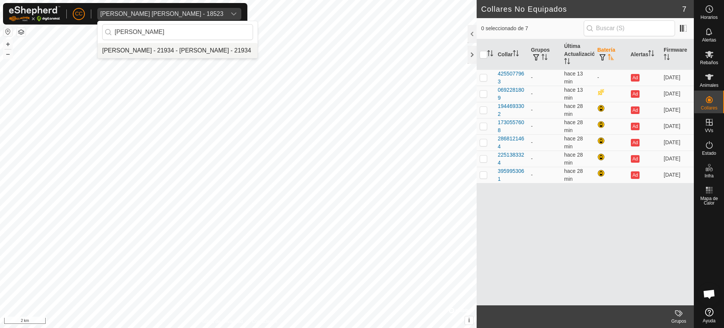
type input "[PERSON_NAME]"
click at [195, 48] on li "[PERSON_NAME] - 21934 - [PERSON_NAME] - 21934" at bounding box center [178, 50] width 160 height 15
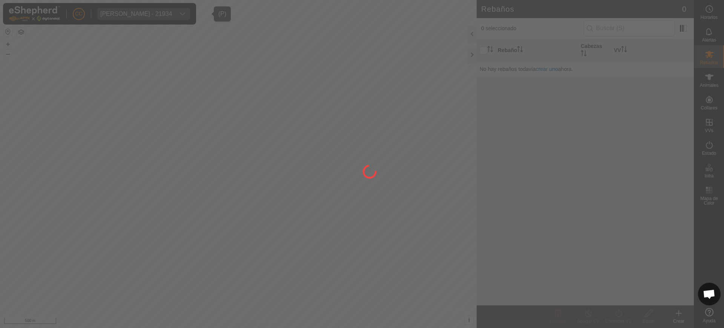
click at [711, 96] on div at bounding box center [362, 164] width 724 height 328
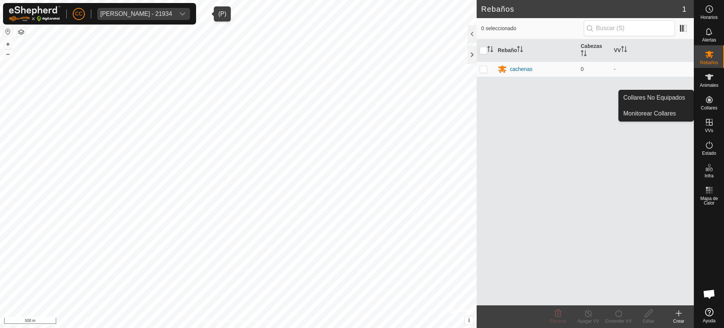
click at [706, 102] on icon at bounding box center [709, 99] width 9 height 9
click at [682, 98] on link "Collares No Equipados" at bounding box center [656, 97] width 75 height 15
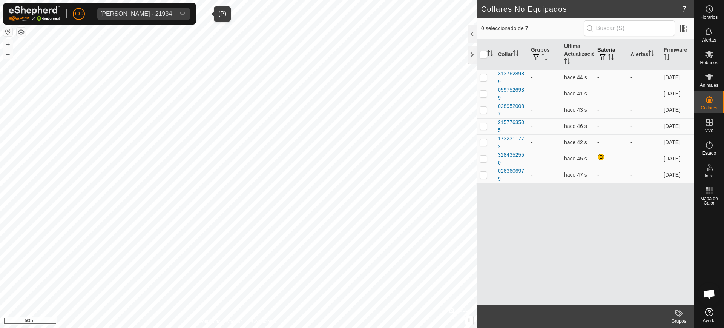
click at [614, 56] on th "Batería" at bounding box center [610, 54] width 33 height 31
click at [126, 12] on div "[PERSON_NAME] - 21934" at bounding box center [136, 14] width 72 height 6
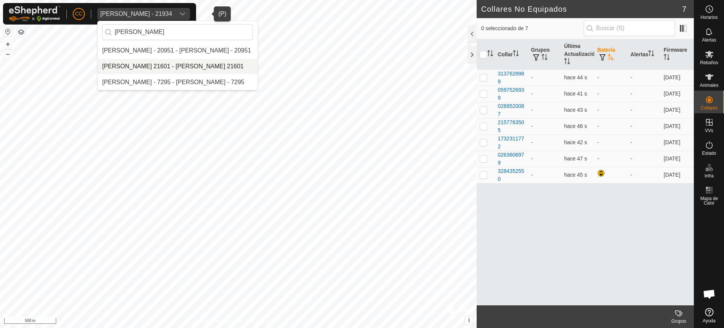
type input "[PERSON_NAME]"
click at [157, 64] on li "[PERSON_NAME] 21601 - [PERSON_NAME] 21601" at bounding box center [178, 66] width 160 height 15
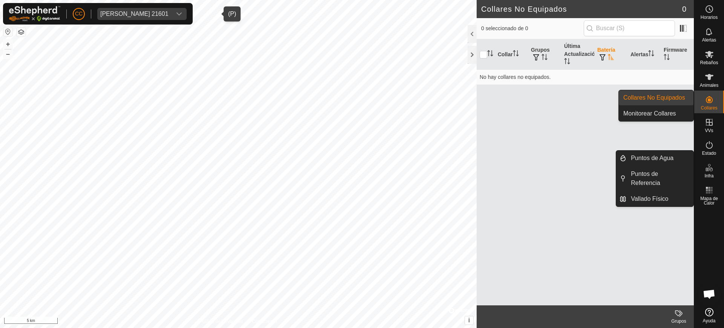
click at [703, 101] on es-neckbands-svg-icon at bounding box center [710, 100] width 14 height 12
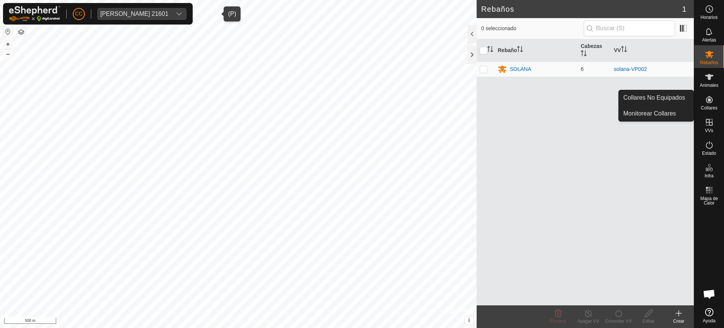
click at [714, 106] on span "Collares" at bounding box center [709, 108] width 17 height 5
click at [671, 98] on link "Collares No Equipados" at bounding box center [656, 97] width 75 height 15
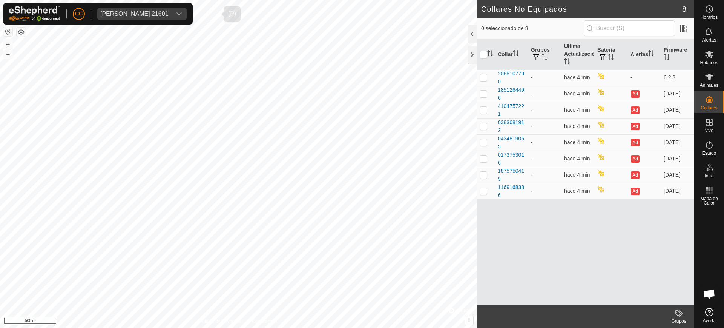
click at [172, 18] on span "[PERSON_NAME] 21601" at bounding box center [134, 14] width 74 height 12
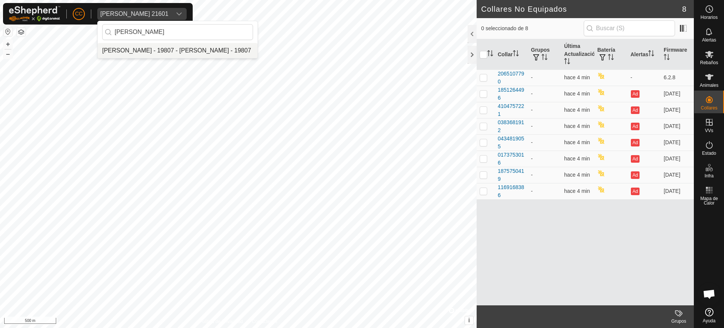
type input "[PERSON_NAME]"
click at [192, 52] on li "[PERSON_NAME] - 19807 - [PERSON_NAME] - 19807" at bounding box center [178, 50] width 160 height 15
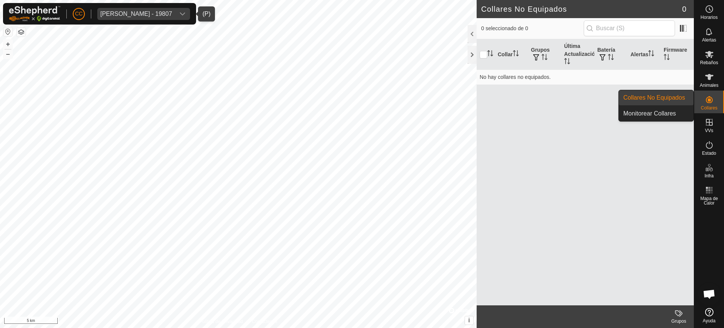
click at [712, 99] on icon at bounding box center [709, 99] width 7 height 7
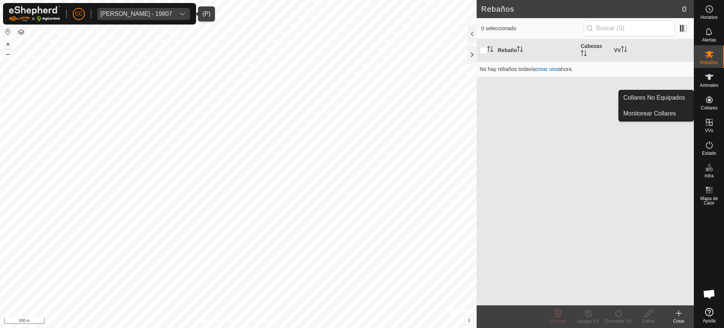
click at [713, 102] on icon at bounding box center [709, 99] width 9 height 9
click at [683, 98] on link "Collares No Equipados" at bounding box center [656, 97] width 75 height 15
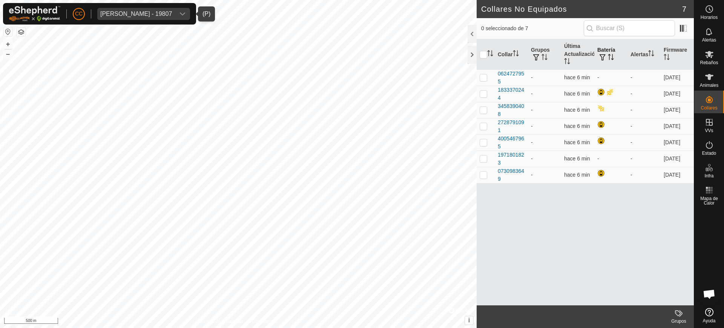
click at [610, 56] on icon "Activar para ordenar" at bounding box center [611, 57] width 6 height 6
click at [126, 17] on span "[PERSON_NAME] - 19807" at bounding box center [136, 14] width 78 height 12
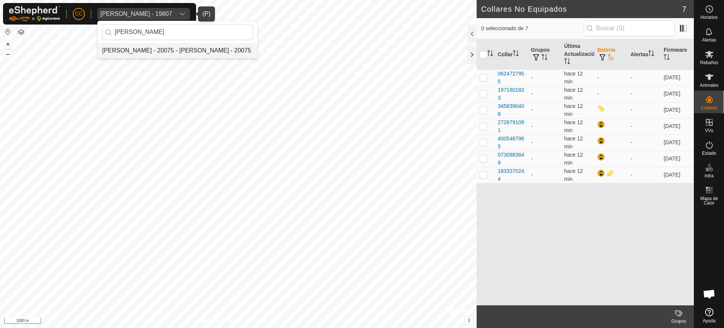
type input "[PERSON_NAME]"
click at [143, 49] on li "[PERSON_NAME] - 20075 - [PERSON_NAME] - 20075" at bounding box center [178, 50] width 160 height 15
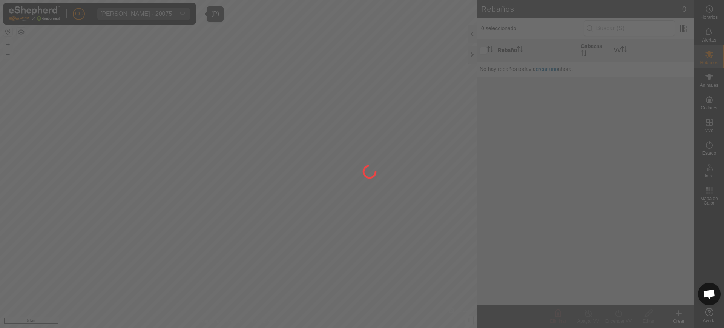
click at [713, 84] on div at bounding box center [362, 164] width 724 height 328
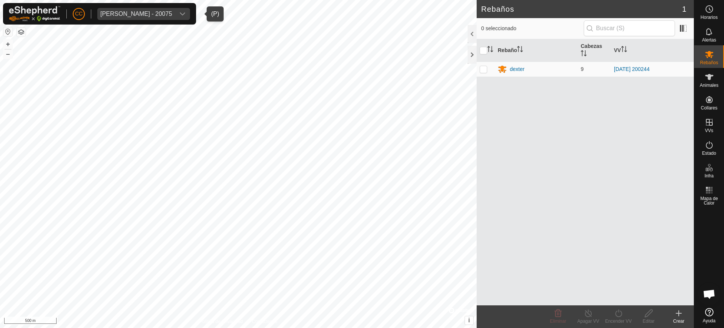
click at [9, 29] on button "button" at bounding box center [7, 31] width 9 height 9
click at [706, 78] on icon at bounding box center [709, 76] width 9 height 9
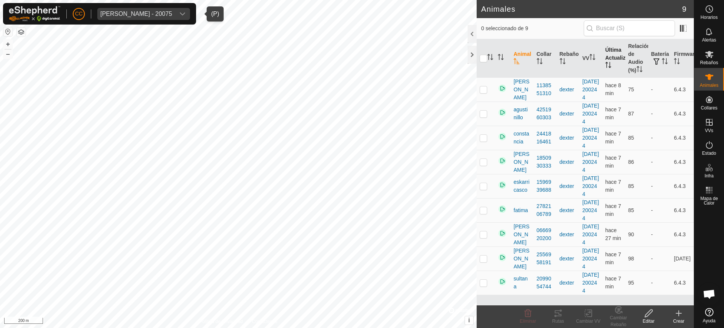
click at [605, 63] on icon "Activar para ordenar" at bounding box center [608, 65] width 6 height 6
click at [122, 8] on span "[PERSON_NAME] - 20075" at bounding box center [136, 14] width 78 height 12
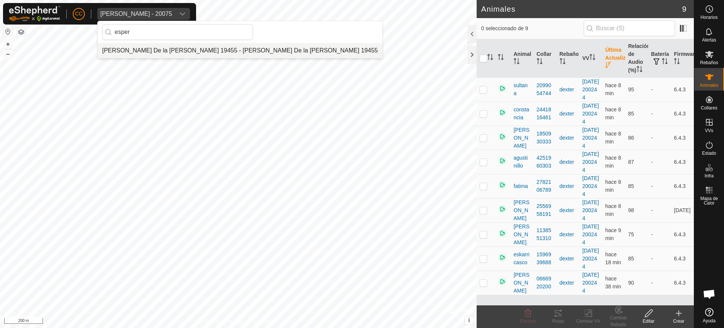
type input "esper"
click at [147, 52] on li "[PERSON_NAME] De la [PERSON_NAME] 19455 - [PERSON_NAME] De la [PERSON_NAME] 194…" at bounding box center [240, 50] width 285 height 15
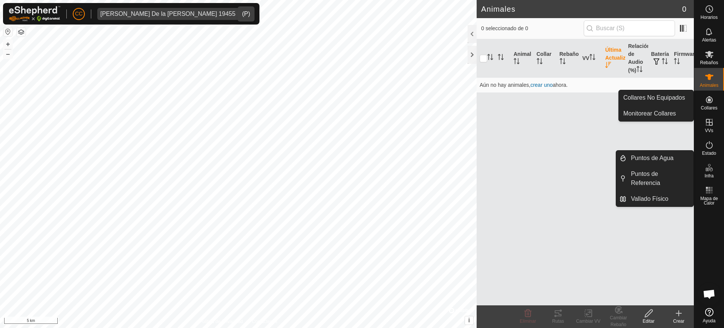
click at [714, 110] on span "Collares" at bounding box center [709, 108] width 17 height 5
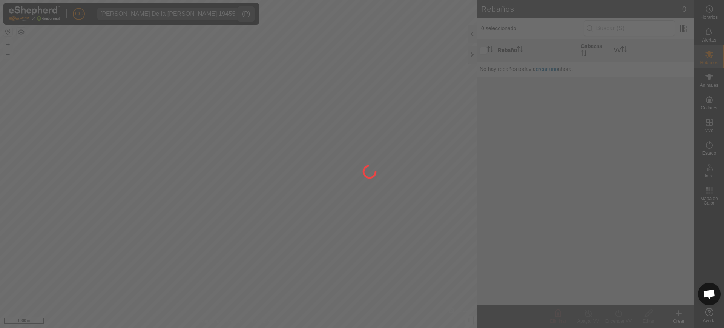
click at [713, 103] on div at bounding box center [362, 164] width 724 height 328
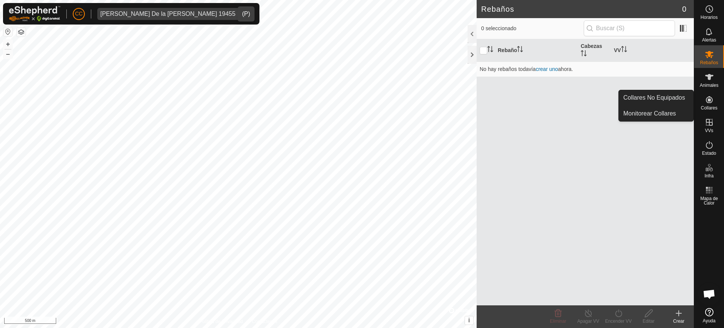
drag, startPoint x: 709, startPoint y: 104, endPoint x: 706, endPoint y: 101, distance: 4.3
click at [709, 104] on es-neckbands-svg-icon at bounding box center [710, 100] width 14 height 12
click at [681, 97] on link "Collares No Equipados" at bounding box center [656, 97] width 75 height 15
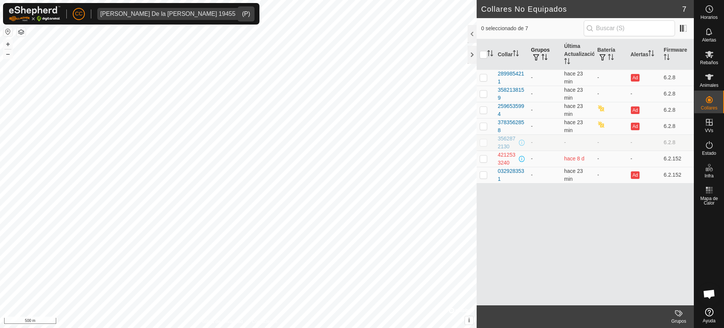
click at [559, 49] on th "Grupos" at bounding box center [544, 54] width 33 height 31
click at [564, 53] on th "Última Actualización" at bounding box center [577, 54] width 33 height 31
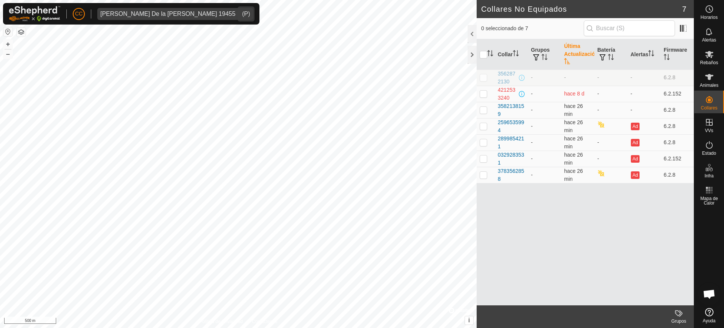
click at [161, 14] on div "[PERSON_NAME] De la [PERSON_NAME] 19455" at bounding box center [167, 14] width 135 height 6
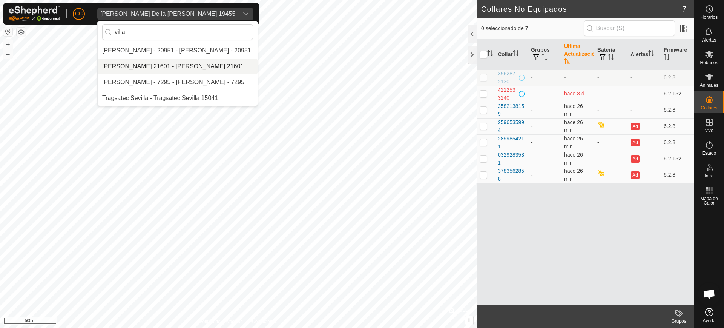
type input "villa"
click at [173, 68] on div "[PERSON_NAME] 21601 - [PERSON_NAME] 21601" at bounding box center [172, 66] width 141 height 9
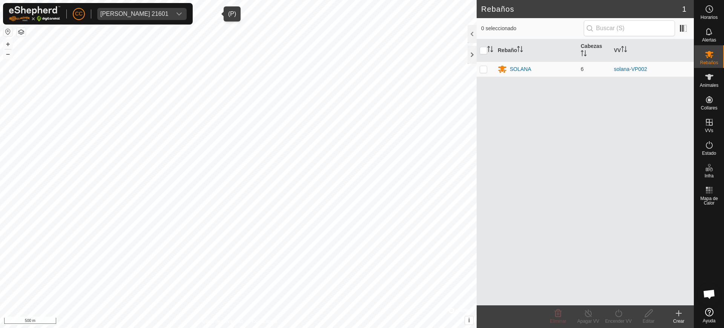
click at [147, 17] on span "[PERSON_NAME] 21601" at bounding box center [134, 14] width 74 height 12
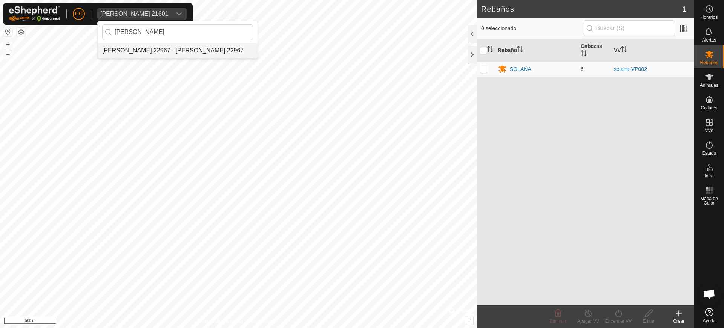
type input "[PERSON_NAME]"
drag, startPoint x: 158, startPoint y: 52, endPoint x: 152, endPoint y: 48, distance: 7.0
click at [157, 51] on li "[PERSON_NAME] 22967 - [PERSON_NAME] 22967" at bounding box center [178, 50] width 160 height 15
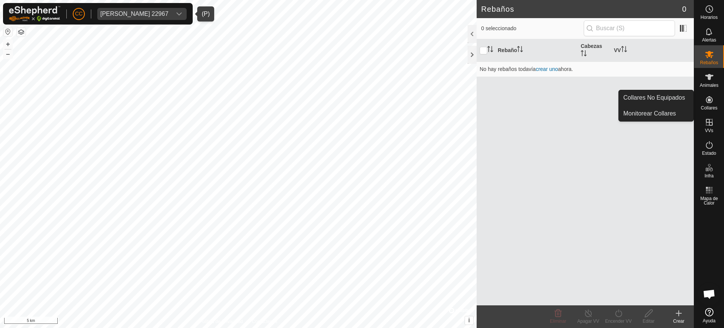
click at [715, 91] on div "Collares" at bounding box center [709, 102] width 30 height 23
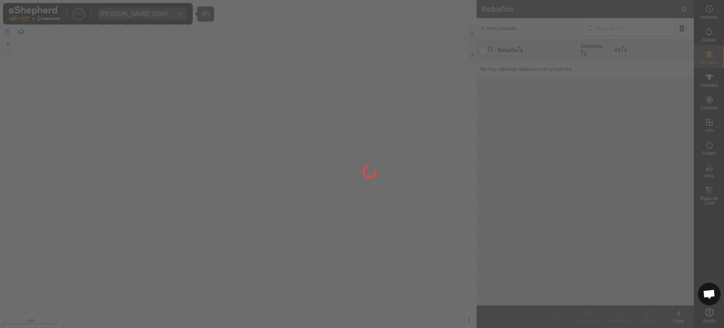
click at [709, 77] on div "CC [PERSON_NAME] 22967 [PERSON_NAME] Rebaños Animales Collares VVs Estado Infra…" at bounding box center [362, 164] width 724 height 328
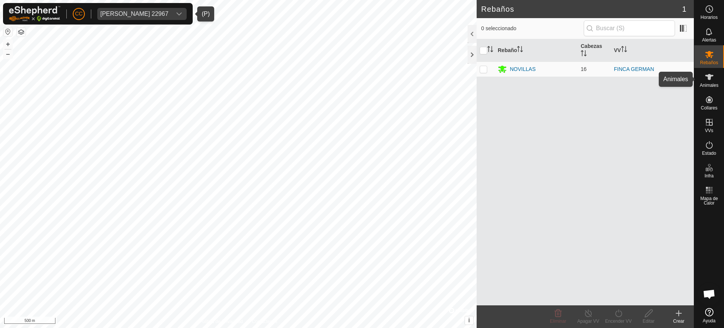
click at [710, 81] on es-animals-svg-icon at bounding box center [710, 77] width 14 height 12
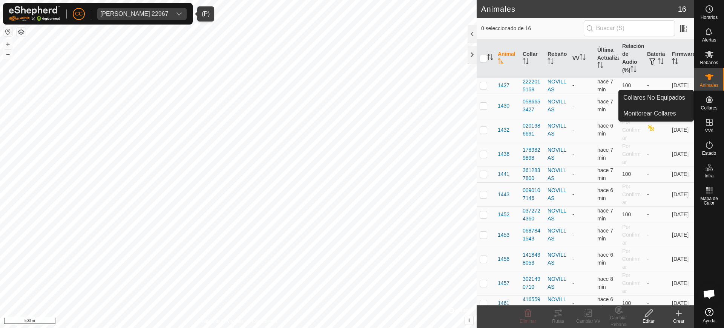
click at [712, 106] on span "Collares" at bounding box center [709, 108] width 17 height 5
click at [671, 97] on link "Collares No Equipados" at bounding box center [656, 97] width 75 height 15
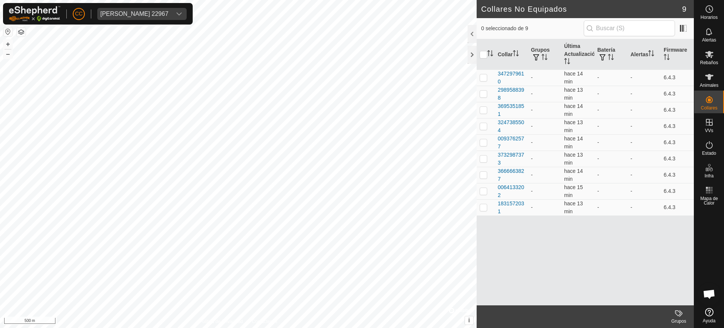
click at [711, 318] on span "Ayuda" at bounding box center [709, 320] width 13 height 5
click at [169, 11] on div "[PERSON_NAME] 22967" at bounding box center [134, 14] width 68 height 6
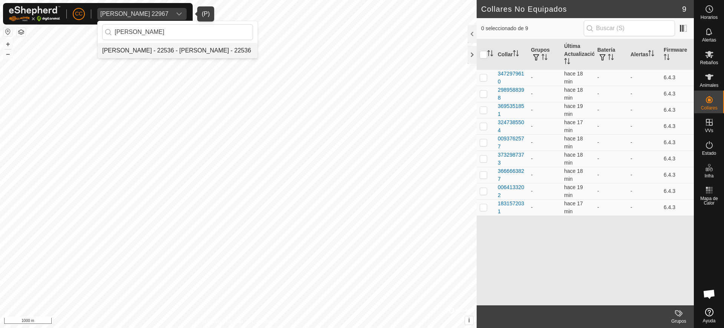
type input "[PERSON_NAME]"
click at [173, 49] on li "[PERSON_NAME] - 22536 - [PERSON_NAME] - 22536" at bounding box center [178, 50] width 160 height 15
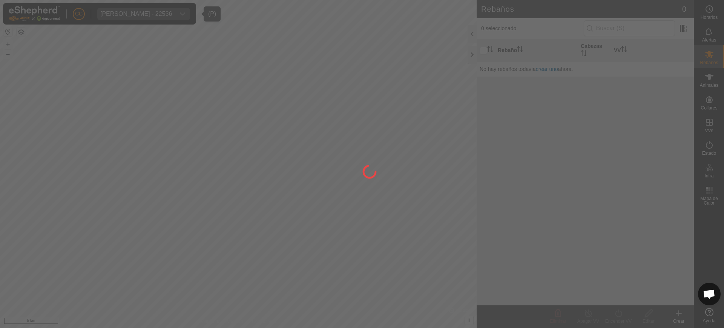
click at [698, 81] on div at bounding box center [362, 164] width 724 height 328
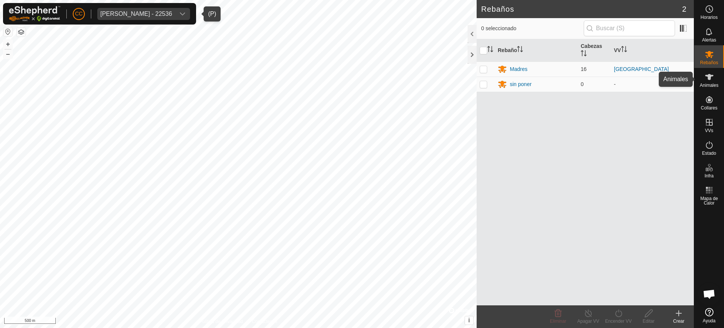
click at [720, 84] on div "Animales" at bounding box center [709, 79] width 30 height 23
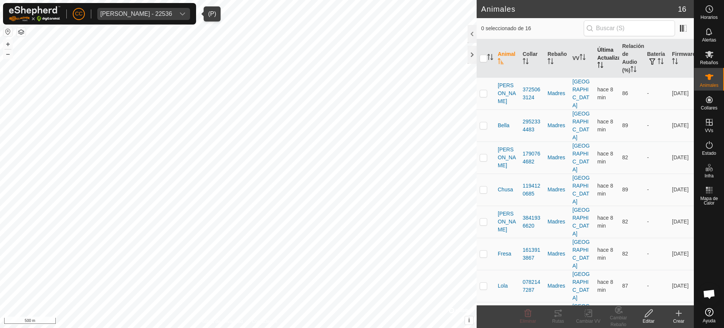
click at [596, 59] on th "Última Actualización" at bounding box center [606, 58] width 25 height 38
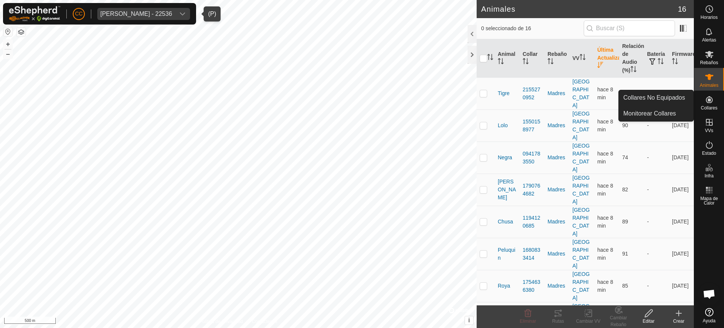
click at [713, 101] on es-neckbands-svg-icon at bounding box center [710, 100] width 14 height 12
click at [684, 98] on link "Collares No Equipados" at bounding box center [656, 97] width 75 height 15
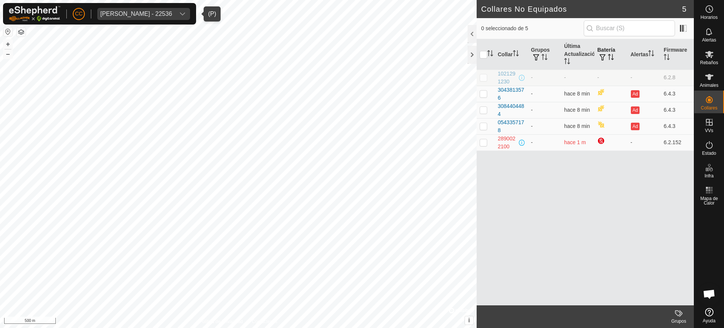
click at [618, 54] on th "Batería" at bounding box center [610, 54] width 33 height 31
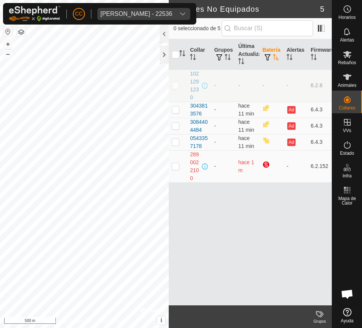
click at [115, 14] on div "[PERSON_NAME] - 22536" at bounding box center [136, 14] width 72 height 6
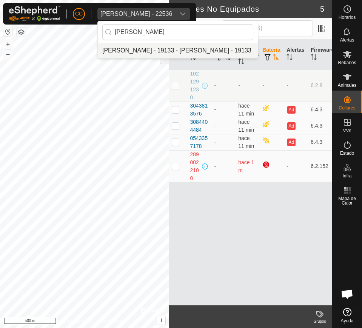
type input "[PERSON_NAME]"
click at [141, 53] on li "[PERSON_NAME] - 19133 - [PERSON_NAME] - 19133" at bounding box center [178, 50] width 160 height 15
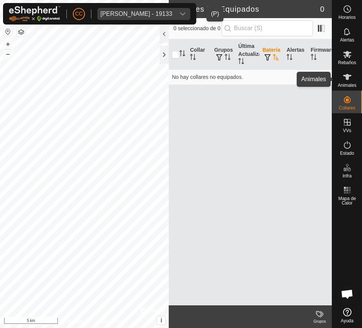
click at [347, 82] on es-animals-svg-icon at bounding box center [347, 77] width 14 height 12
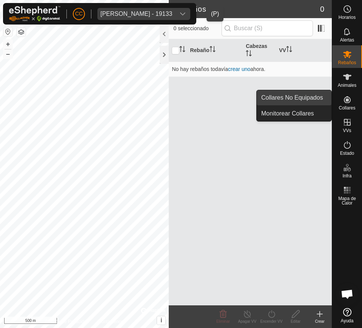
drag, startPoint x: 331, startPoint y: 100, endPoint x: 313, endPoint y: 98, distance: 17.5
click at [313, 98] on link "Collares No Equipados" at bounding box center [293, 97] width 75 height 15
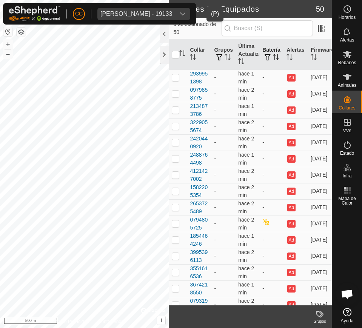
click at [270, 52] on th "Batería" at bounding box center [271, 54] width 24 height 31
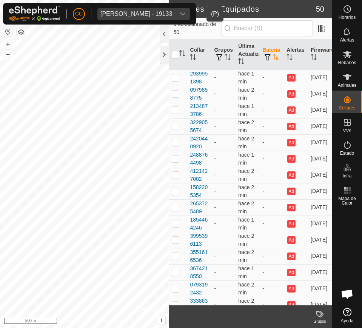
click at [270, 52] on th "Batería" at bounding box center [271, 54] width 24 height 31
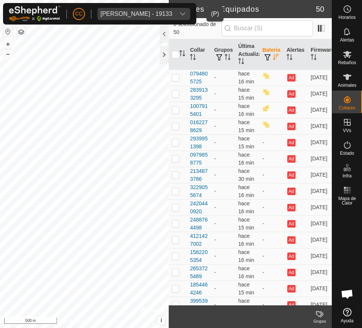
click at [120, 17] on span "[PERSON_NAME] - 19133" at bounding box center [136, 14] width 78 height 12
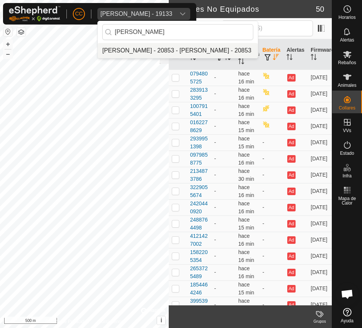
type input "[PERSON_NAME]"
click at [131, 50] on li "[PERSON_NAME] - 20853 - [PERSON_NAME] - 20853" at bounding box center [178, 50] width 160 height 15
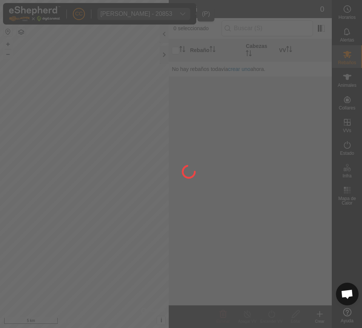
click at [348, 78] on div at bounding box center [181, 164] width 362 height 328
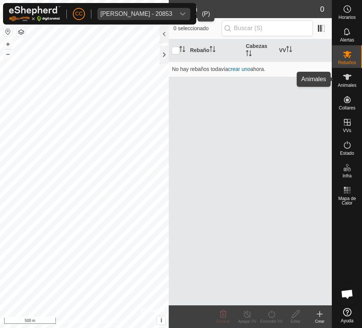
click at [338, 81] on div "Animales" at bounding box center [347, 79] width 30 height 23
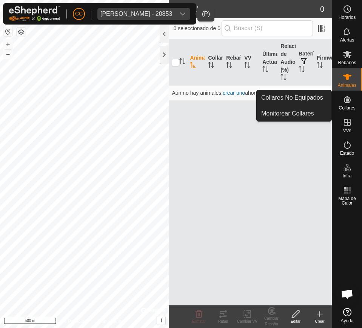
click at [344, 98] on icon at bounding box center [346, 99] width 9 height 9
click at [322, 96] on link "Collares No Equipados" at bounding box center [293, 97] width 75 height 15
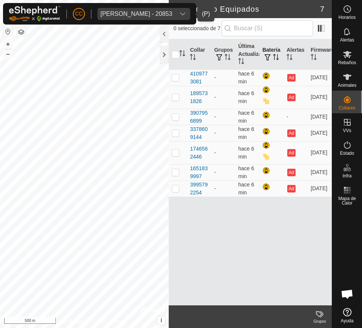
click at [268, 59] on span "button" at bounding box center [267, 57] width 6 height 6
click at [125, 14] on div "[PERSON_NAME] - 20853" at bounding box center [136, 14] width 72 height 6
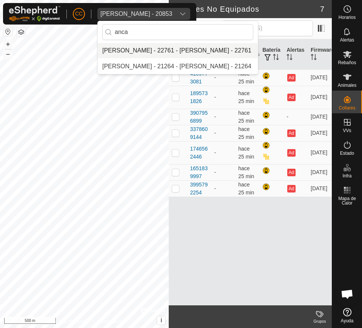
type input "anca"
click at [138, 49] on li "[PERSON_NAME] - 22761 - [PERSON_NAME] - 22761" at bounding box center [178, 50] width 160 height 15
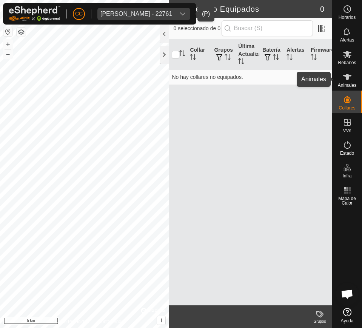
click at [348, 83] on span "Animales" at bounding box center [347, 85] width 18 height 5
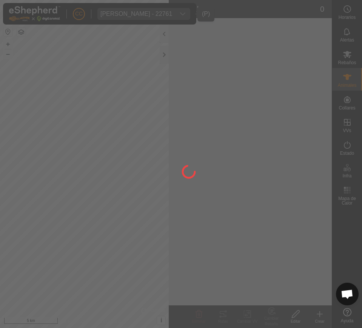
click at [351, 80] on div at bounding box center [181, 164] width 362 height 328
click at [351, 78] on div at bounding box center [181, 164] width 362 height 328
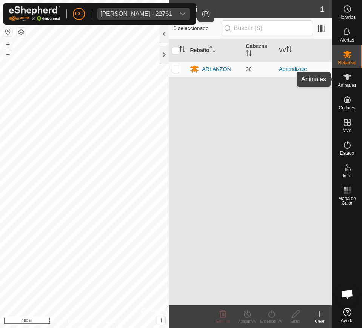
click at [352, 83] on span "Animales" at bounding box center [347, 85] width 18 height 5
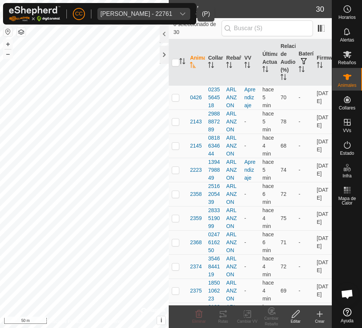
click at [190, 64] on icon "Activar para ordenar" at bounding box center [193, 65] width 6 height 6
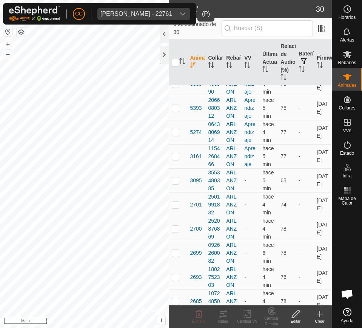
scroll to position [283, 0]
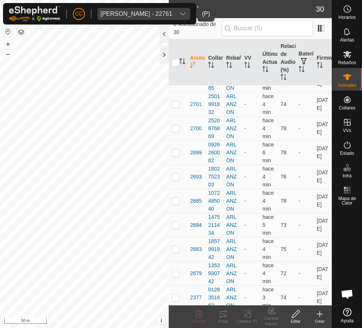
click at [175, 83] on p-checkbox at bounding box center [176, 80] width 8 height 6
checkbox input "true"
click at [250, 313] on icon at bounding box center [248, 313] width 3 height 7
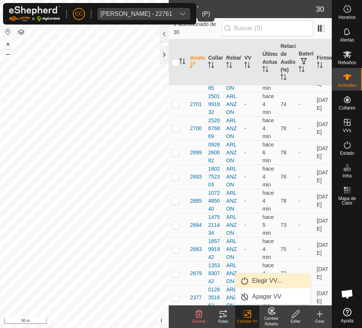
click at [262, 276] on link "Elegir VV..." at bounding box center [272, 280] width 75 height 15
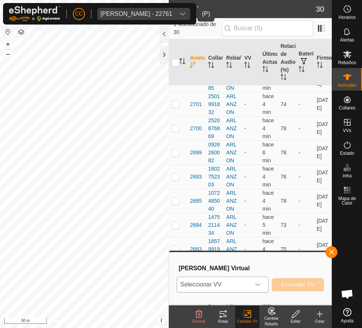
click at [244, 277] on span "Seleccionar VV" at bounding box center [213, 284] width 73 height 15
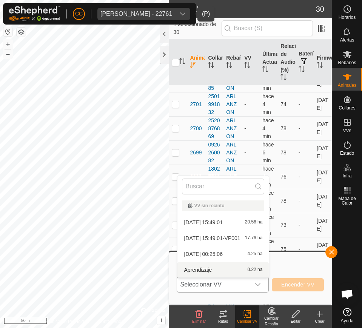
click at [239, 270] on li "Aprendizaje 0.22 ha" at bounding box center [222, 269] width 91 height 15
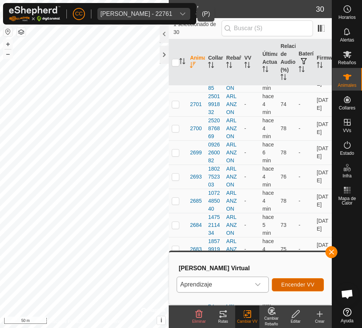
click at [285, 285] on span "Encender VV" at bounding box center [297, 284] width 33 height 6
